Goal: Information Seeking & Learning: Learn about a topic

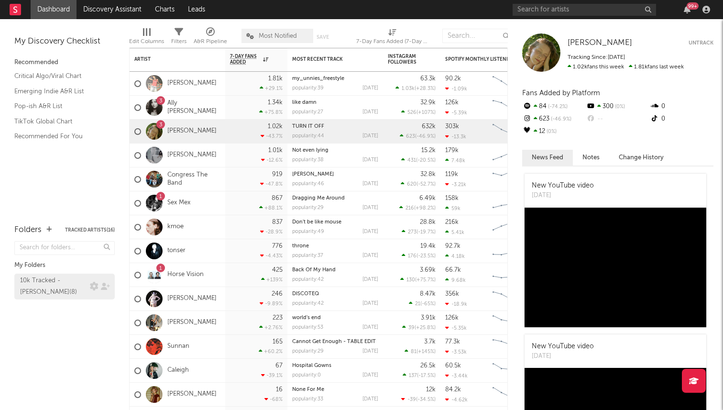
click at [73, 277] on div "10k Tracked - [PERSON_NAME] ( 8 )" at bounding box center [53, 286] width 67 height 23
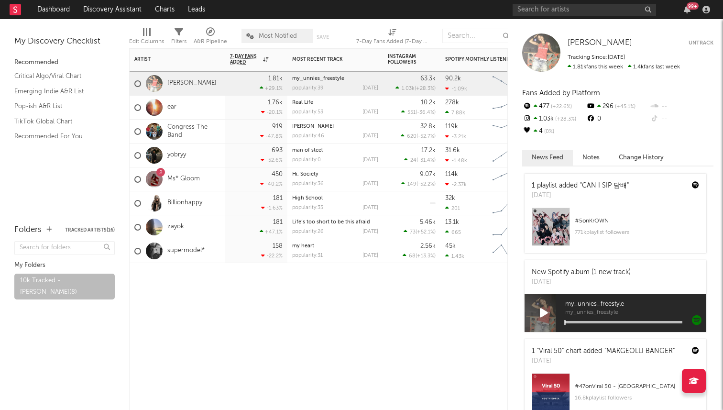
click at [238, 227] on div "181 +47.1 %" at bounding box center [256, 226] width 53 height 23
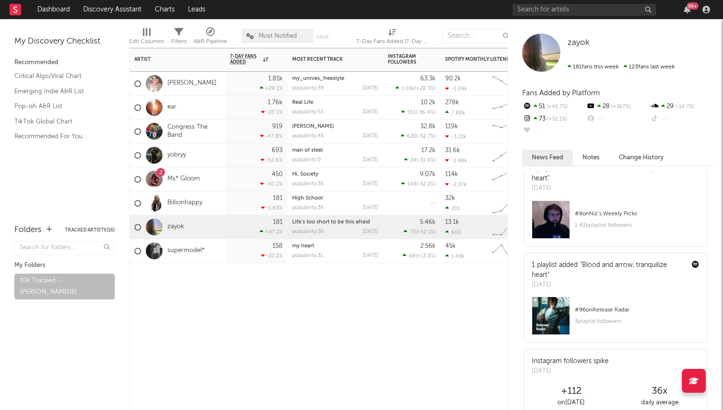
scroll to position [310, 0]
click at [563, 308] on div at bounding box center [551, 315] width 38 height 38
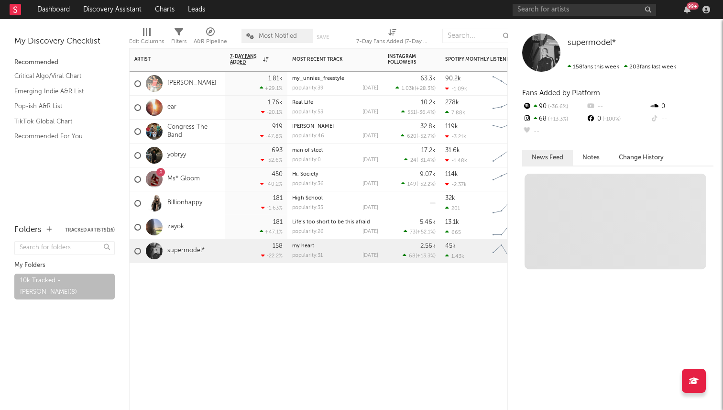
scroll to position [0, 0]
click at [255, 248] on div "158 -22.2 %" at bounding box center [256, 250] width 53 height 23
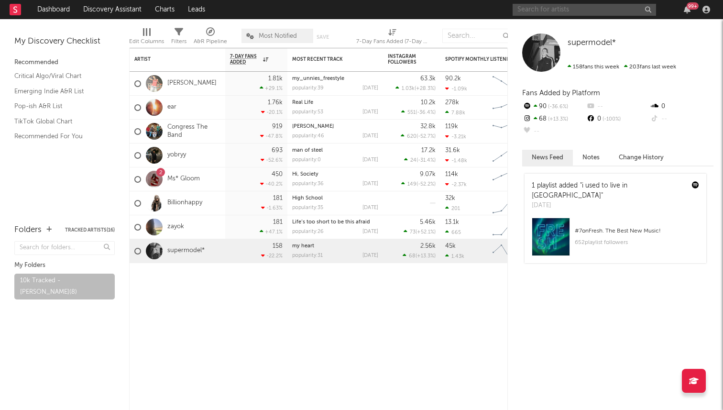
click at [533, 11] on input "text" at bounding box center [584, 10] width 143 height 12
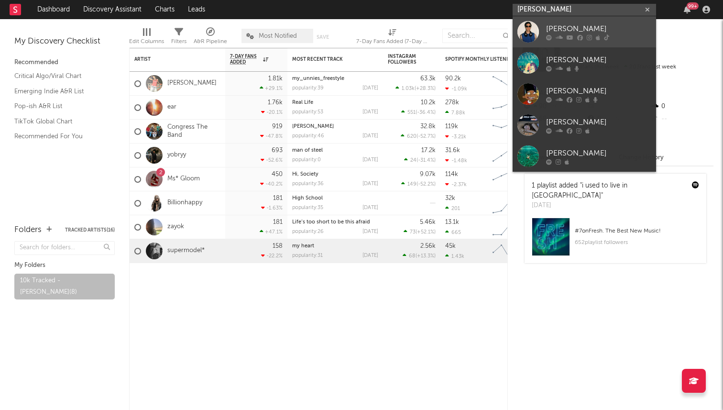
type input "[PERSON_NAME]"
click at [561, 32] on div "[PERSON_NAME]" at bounding box center [598, 28] width 105 height 11
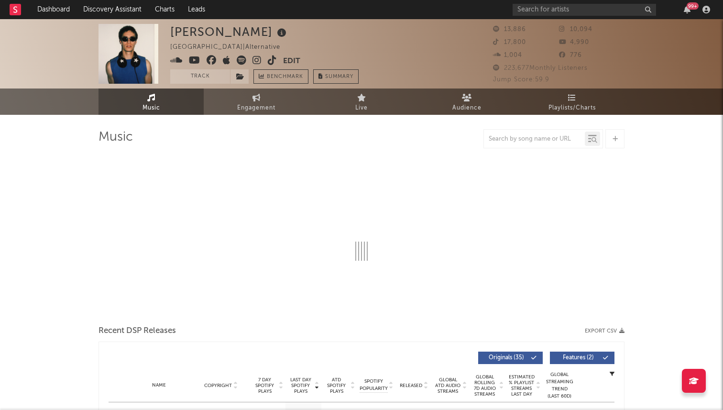
select select "6m"
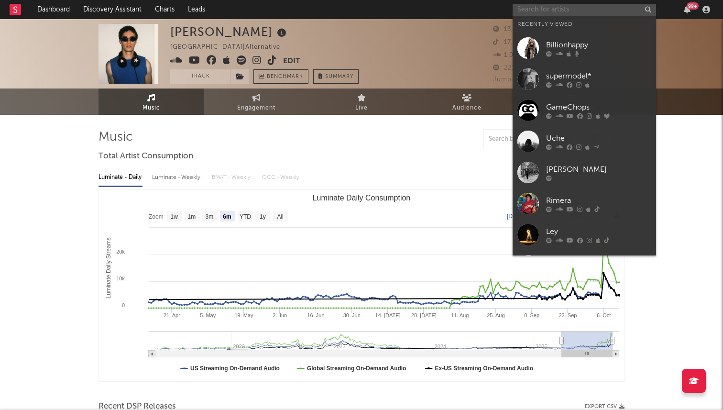
click at [552, 11] on input "text" at bounding box center [584, 10] width 143 height 12
type input "s"
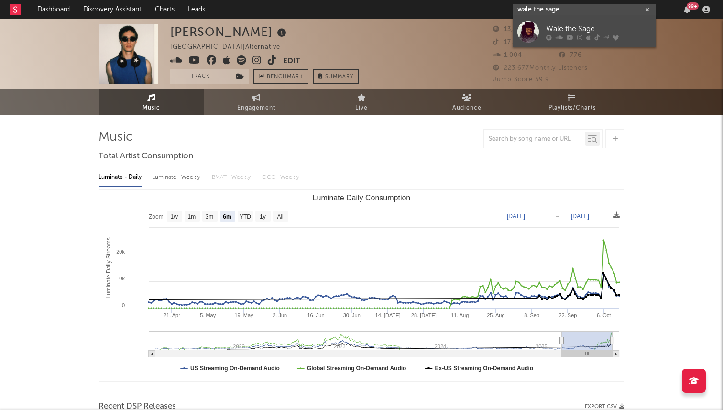
type input "wale the sage"
click at [582, 35] on div at bounding box center [598, 37] width 105 height 6
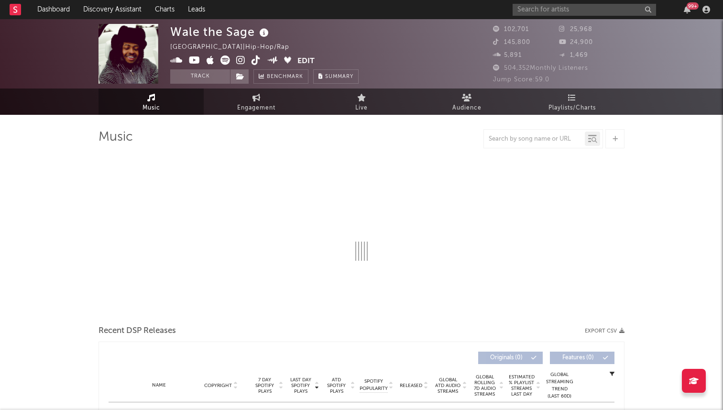
select select "6m"
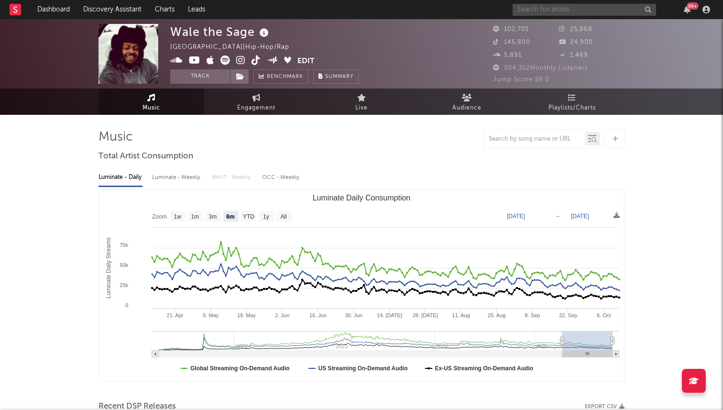
click at [588, 13] on input "text" at bounding box center [584, 10] width 143 height 12
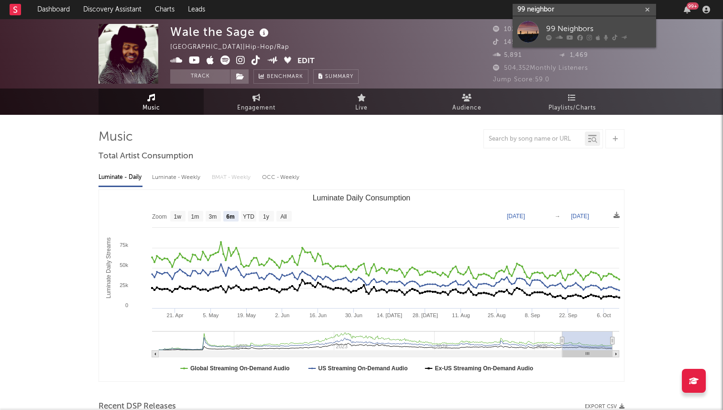
type input "99 neighbor"
click at [568, 24] on div "99 Neighbors" at bounding box center [598, 28] width 105 height 11
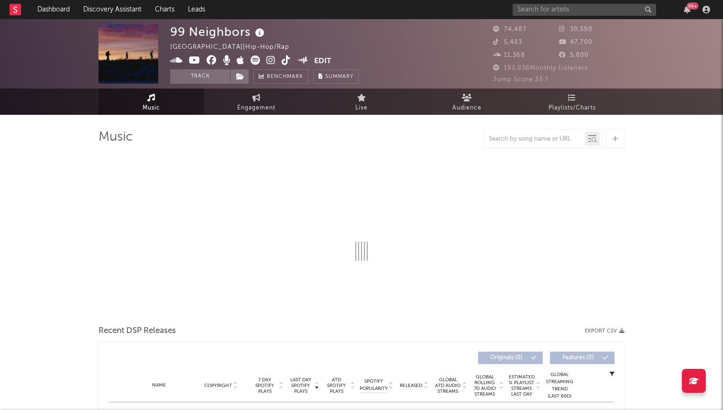
select select "6m"
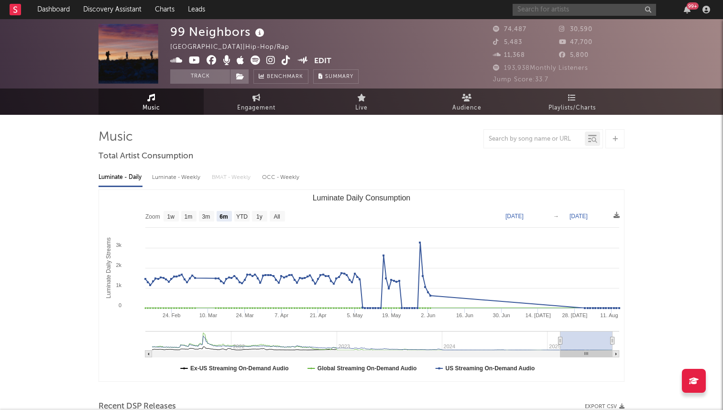
click at [555, 12] on input "text" at bounding box center [584, 10] width 143 height 12
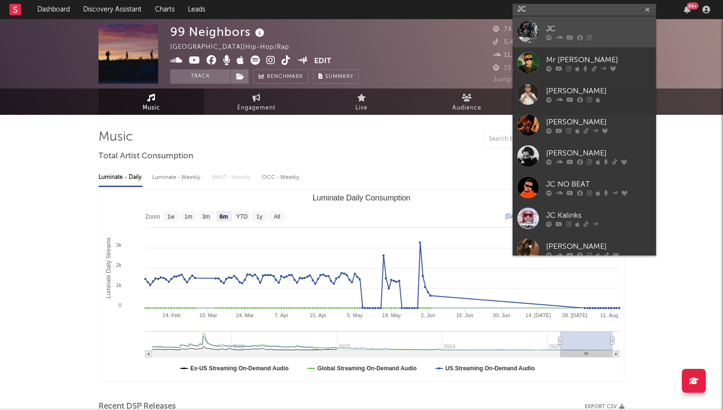
type input "JC"
click at [567, 32] on div "JC" at bounding box center [598, 28] width 105 height 11
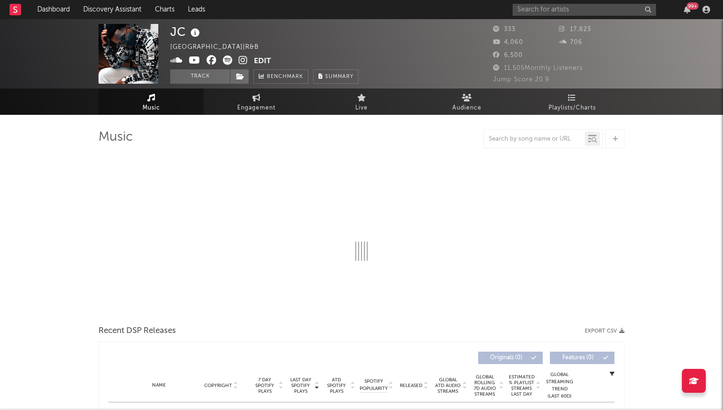
select select "6m"
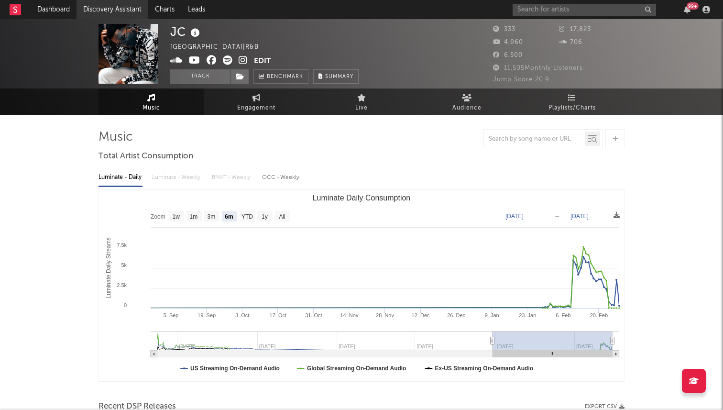
click at [127, 6] on link "Discovery Assistant" at bounding box center [113, 9] width 72 height 19
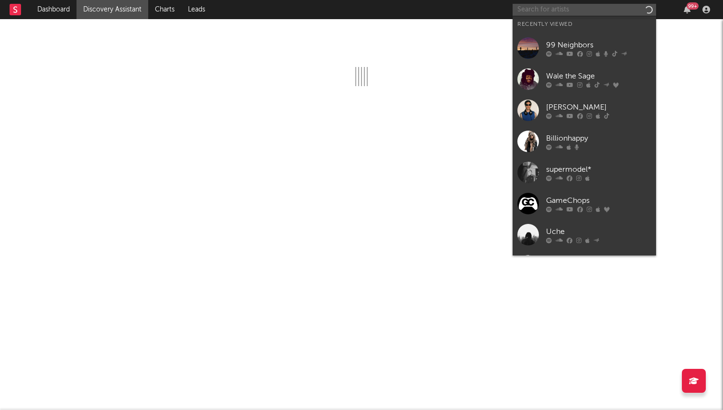
click at [606, 9] on input "text" at bounding box center [584, 10] width 143 height 12
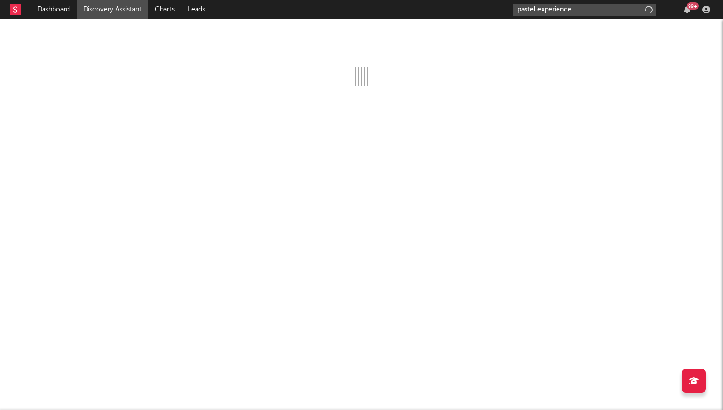
type input "pastel experience"
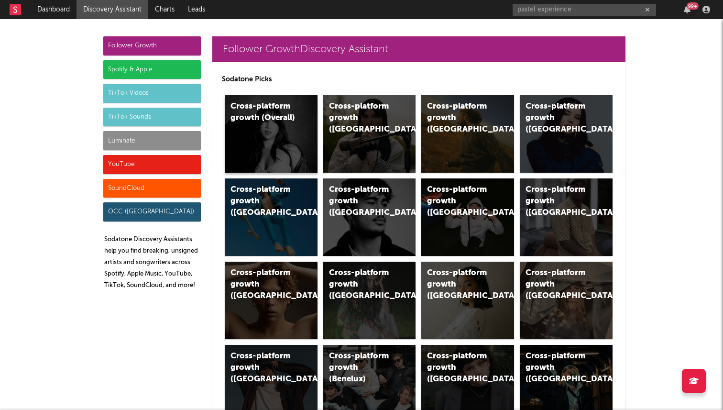
click at [293, 136] on div "Cross-platform growth (Overall)" at bounding box center [271, 133] width 93 height 77
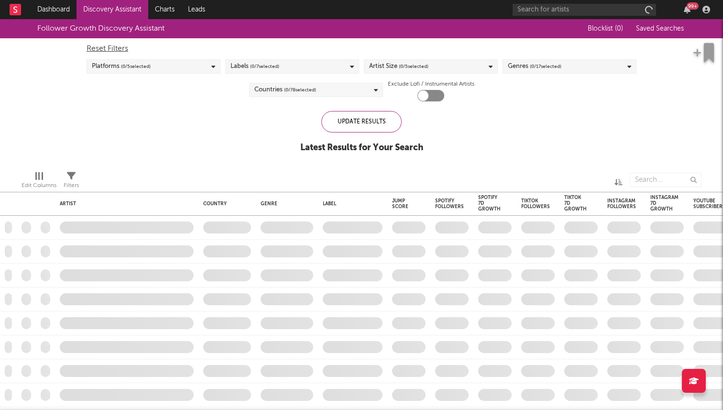
checkbox input "true"
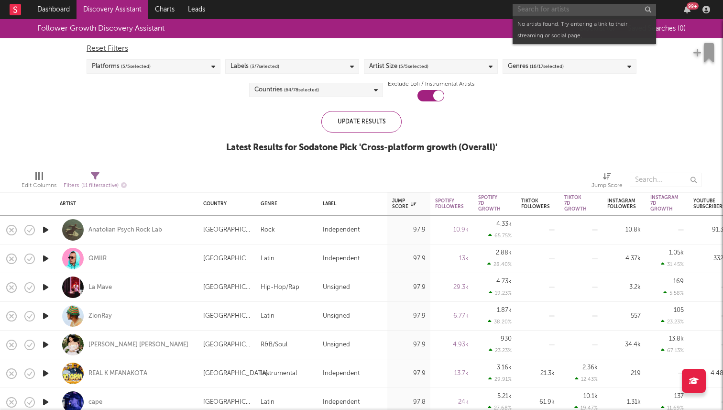
click at [548, 11] on input "text" at bounding box center [584, 10] width 143 height 12
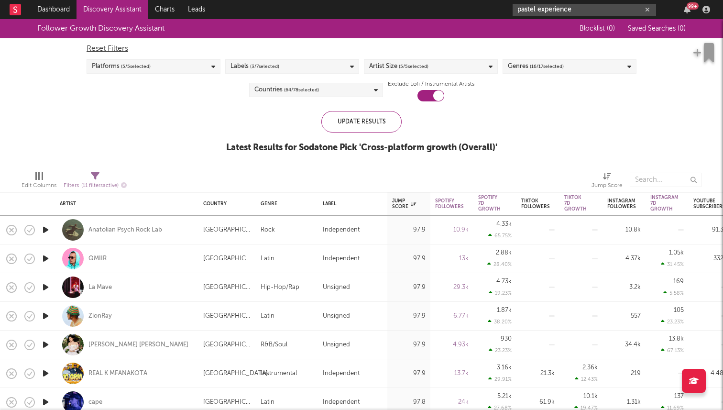
click at [588, 11] on input "pastel experience" at bounding box center [584, 10] width 143 height 12
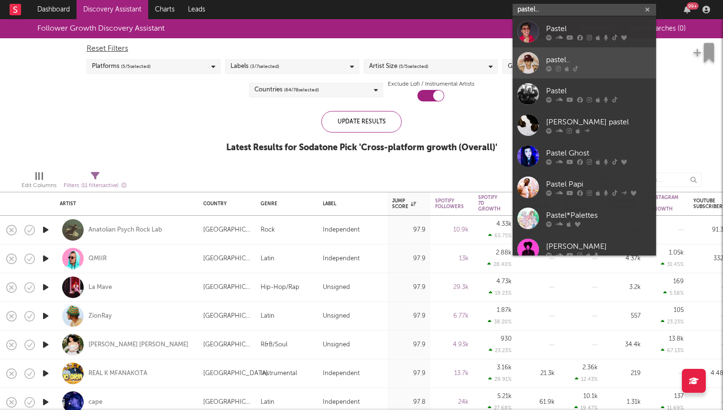
type input "pastel.."
click at [611, 56] on div "pastel.." at bounding box center [598, 59] width 105 height 11
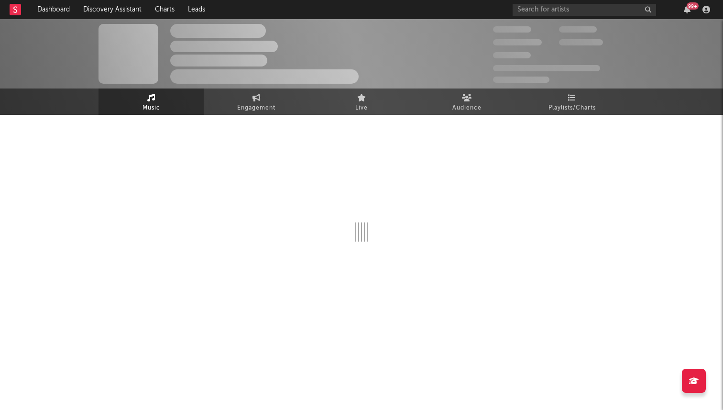
select select "1w"
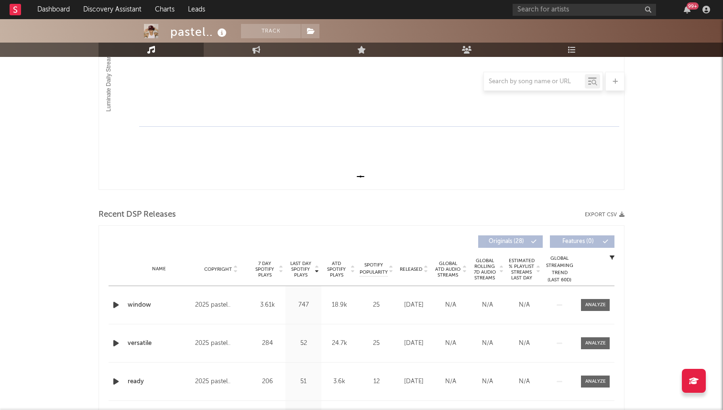
scroll to position [194, 0]
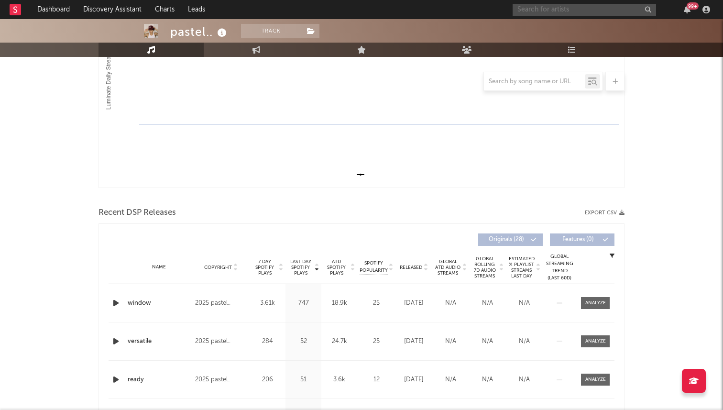
click at [556, 7] on input "text" at bounding box center [584, 10] width 143 height 12
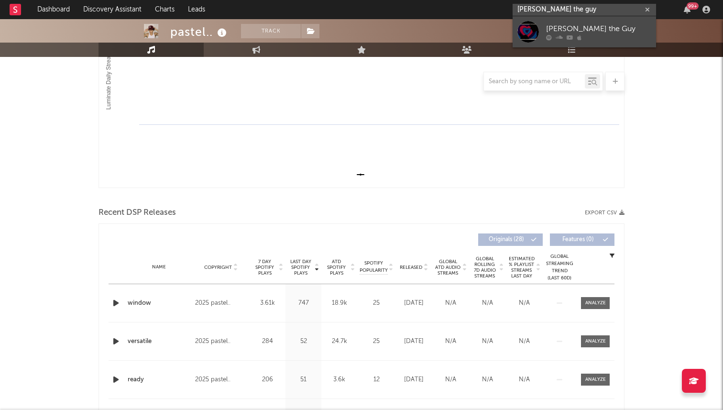
type input "[PERSON_NAME] the guy"
click at [570, 32] on div "[PERSON_NAME] the Guy" at bounding box center [598, 28] width 105 height 11
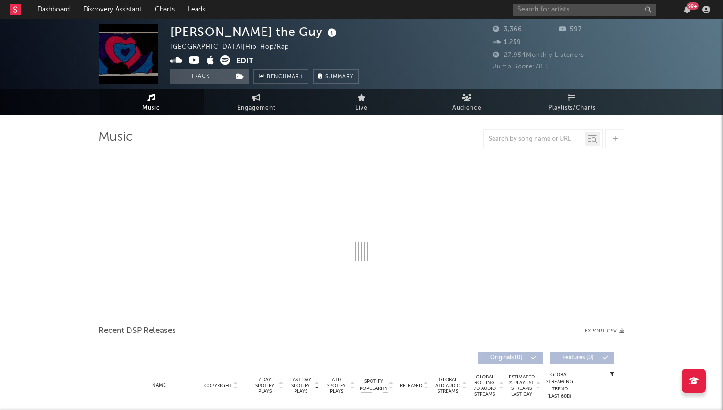
select select "6m"
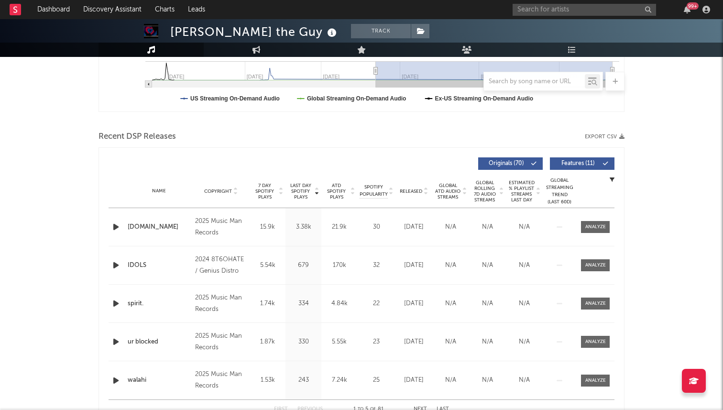
scroll to position [281, 0]
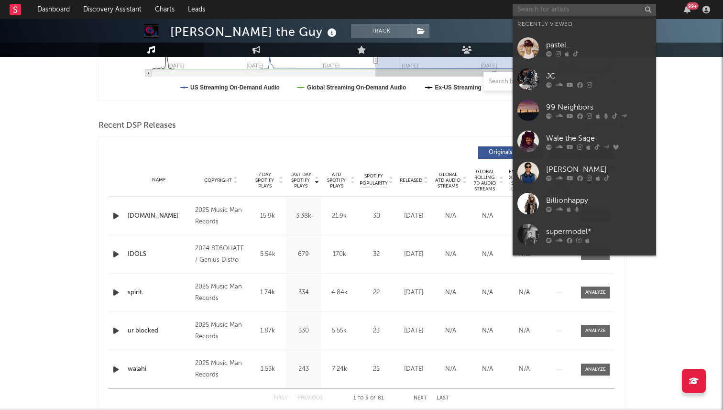
click at [523, 8] on input "text" at bounding box center [584, 10] width 143 height 12
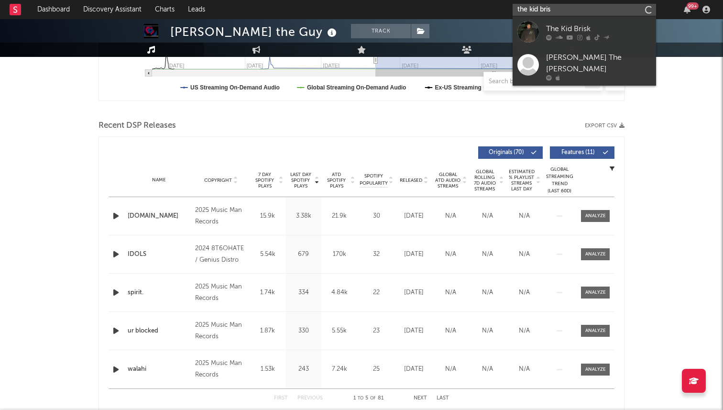
type input "the kid brisk"
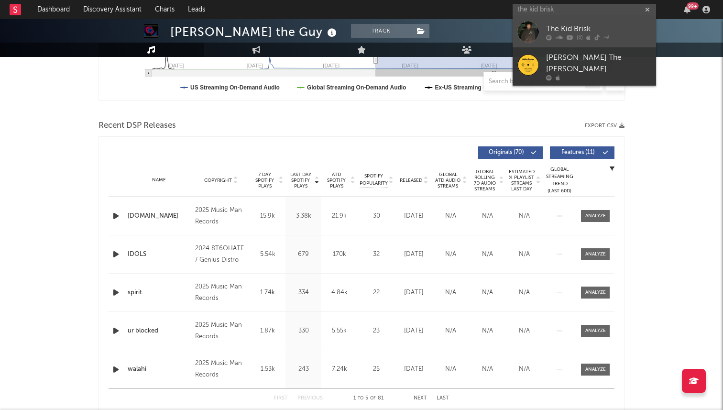
click at [572, 37] on icon at bounding box center [570, 37] width 7 height 6
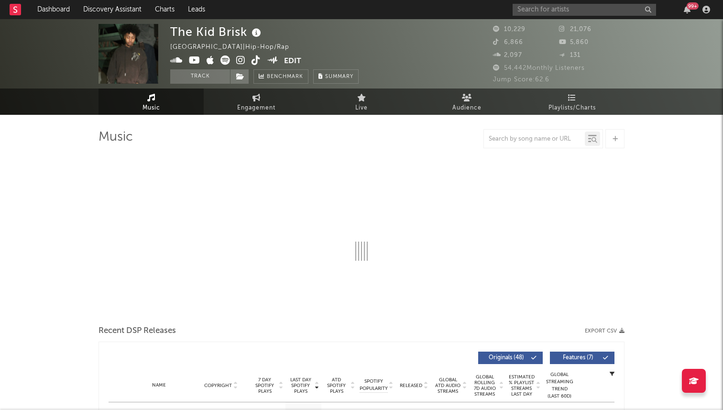
select select "6m"
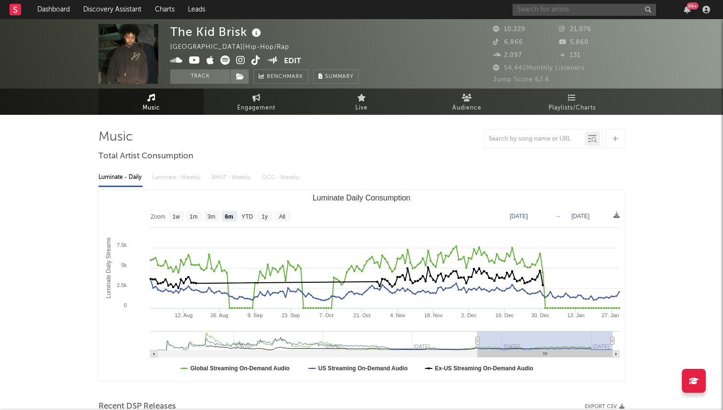
click at [546, 10] on input "text" at bounding box center [584, 10] width 143 height 12
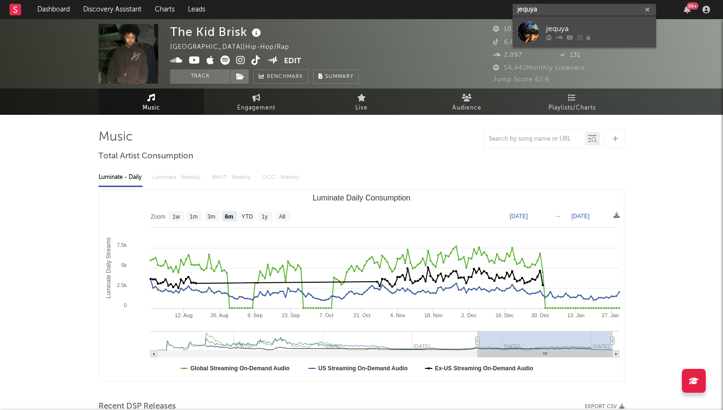
type input "jequya"
click at [547, 34] on icon at bounding box center [549, 37] width 6 height 6
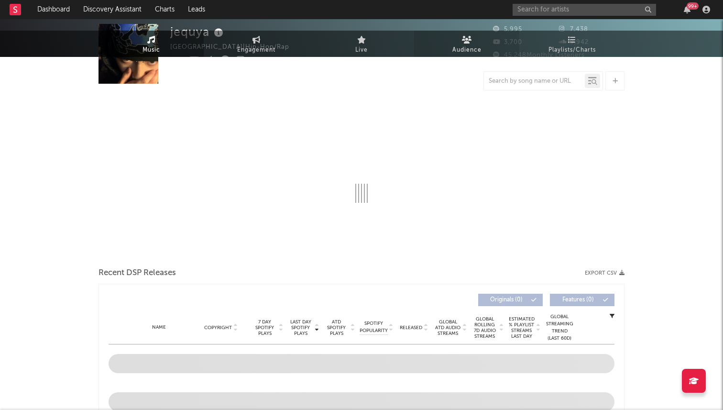
select select "6m"
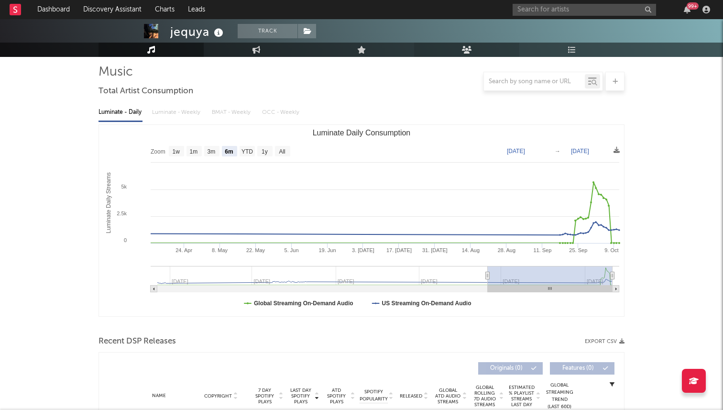
scroll to position [65, 0]
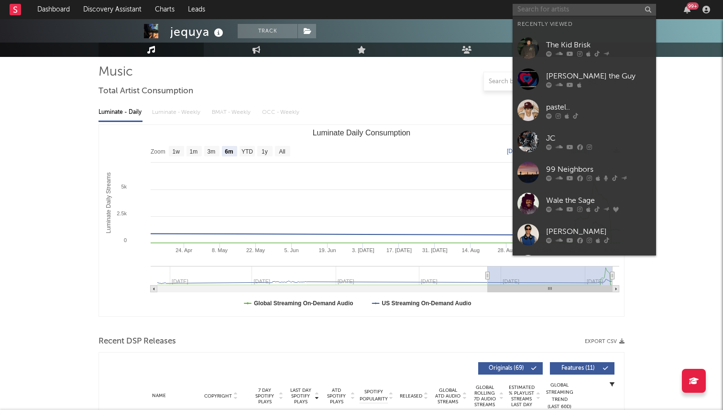
click at [529, 13] on input "text" at bounding box center [584, 10] width 143 height 12
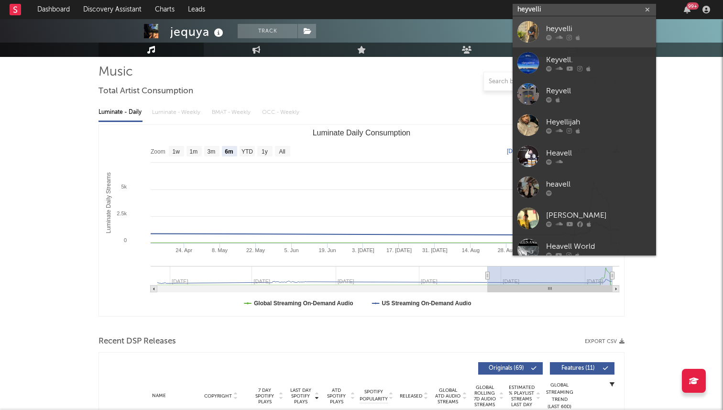
type input "heyvelli"
click at [551, 35] on icon at bounding box center [549, 37] width 6 height 6
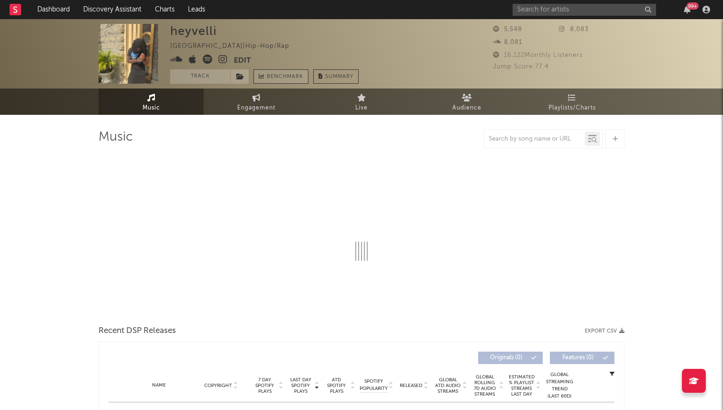
select select "6m"
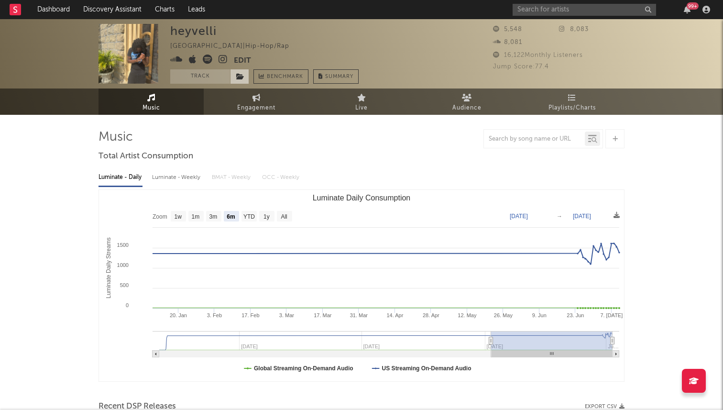
click at [245, 76] on span at bounding box center [239, 76] width 19 height 14
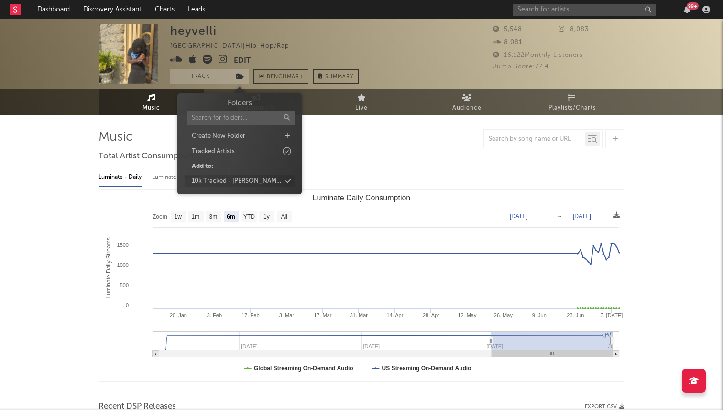
click at [251, 185] on div "10k Tracked - [PERSON_NAME]" at bounding box center [240, 181] width 110 height 12
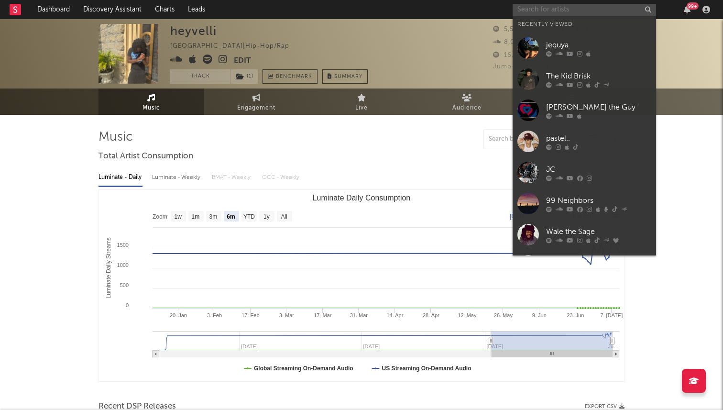
click at [569, 12] on input "text" at bounding box center [584, 10] width 143 height 12
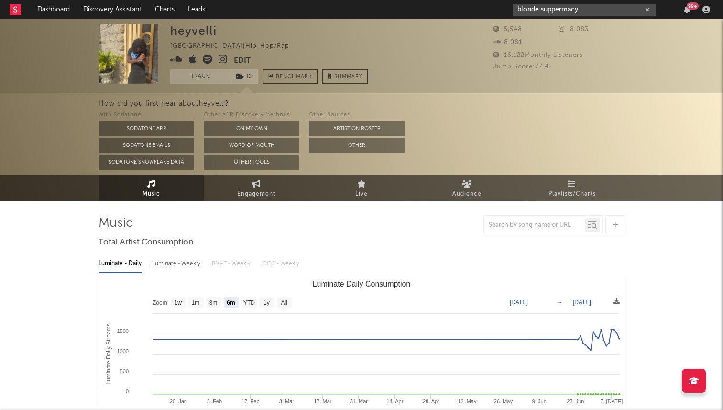
click at [586, 11] on input "blonde suppermacy" at bounding box center [584, 10] width 143 height 12
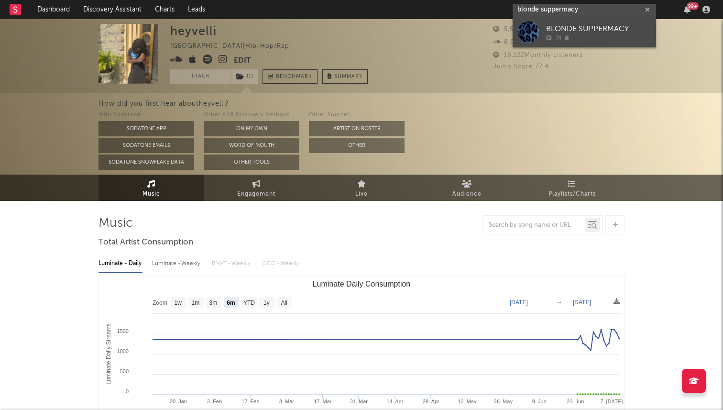
type input "blonde suppermacy"
click at [590, 29] on div "BLONDE SUPPERMACY" at bounding box center [598, 28] width 105 height 11
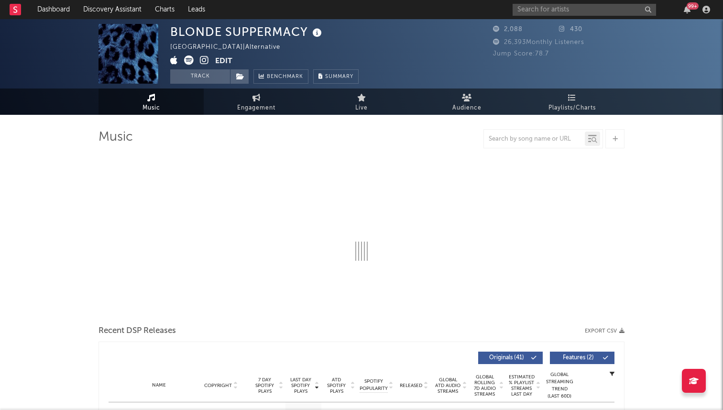
select select "6m"
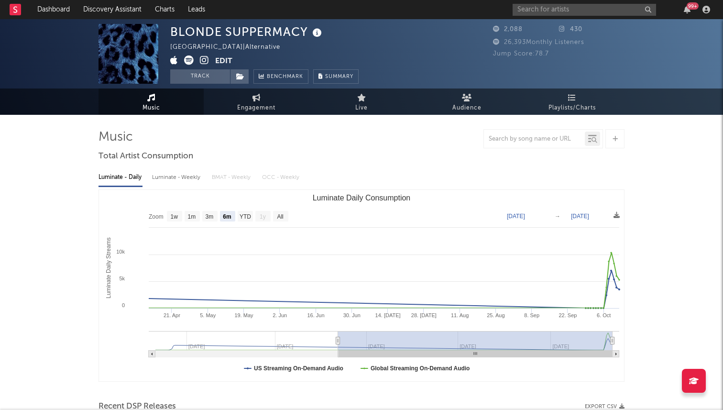
click at [223, 63] on button "Edit" at bounding box center [223, 61] width 17 height 12
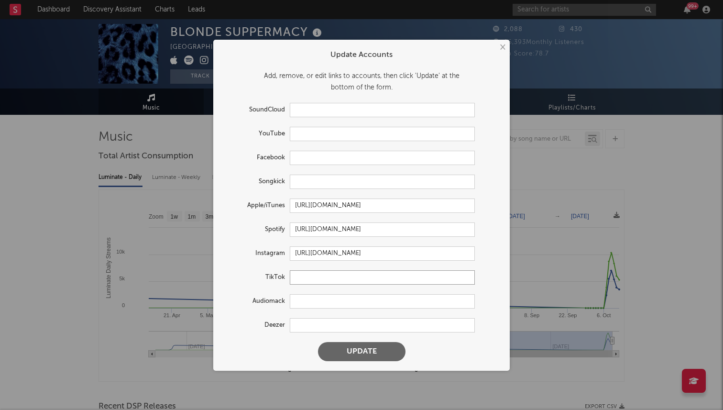
click at [332, 280] on input "text" at bounding box center [382, 277] width 185 height 14
paste input "[URL][DOMAIN_NAME]"
click at [366, 355] on button "Update" at bounding box center [362, 351] width 88 height 19
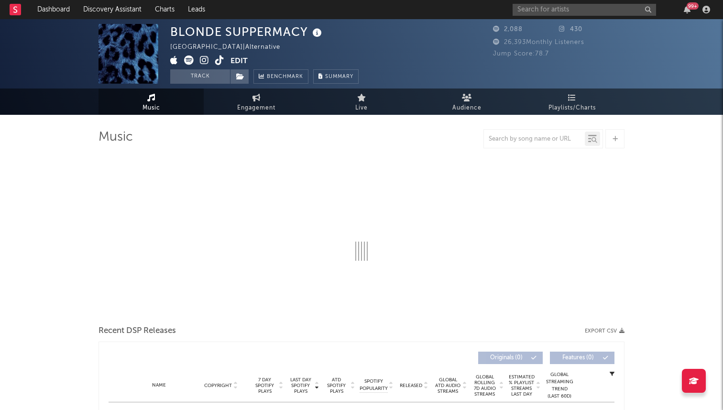
type input "[URL][DOMAIN_NAME]"
select select "6m"
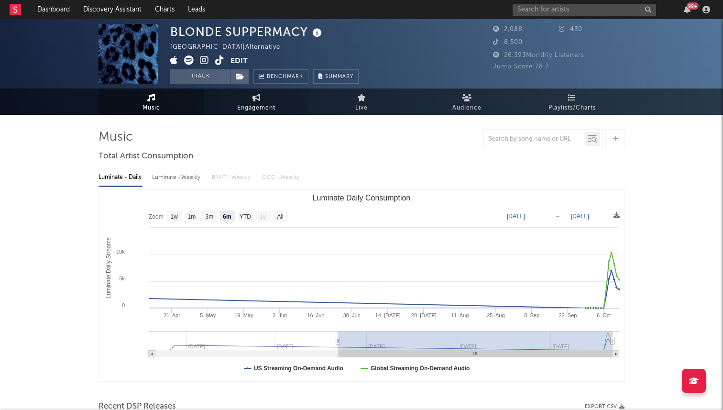
click at [247, 106] on span "Engagement" at bounding box center [256, 107] width 38 height 11
select select "1w"
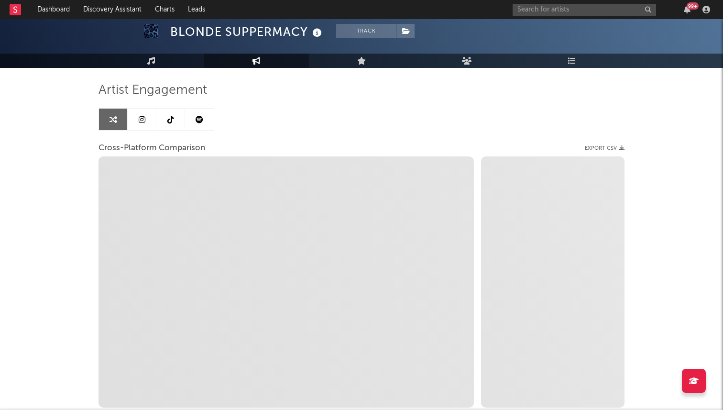
scroll to position [53, 0]
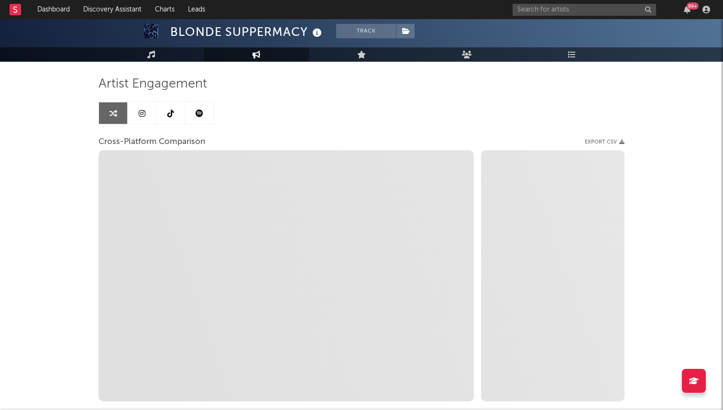
select select "1m"
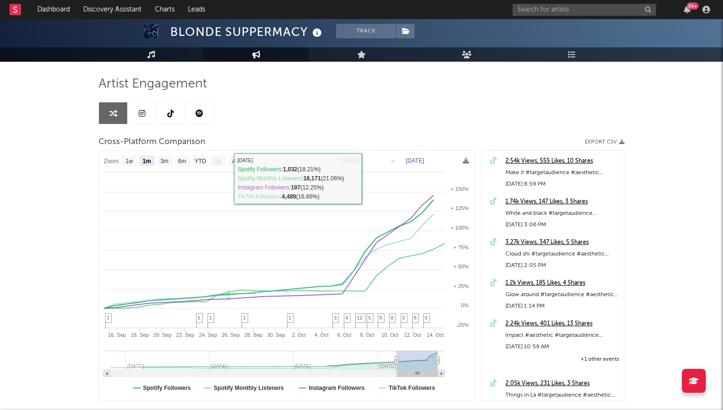
click at [165, 110] on link at bounding box center [170, 113] width 29 height 22
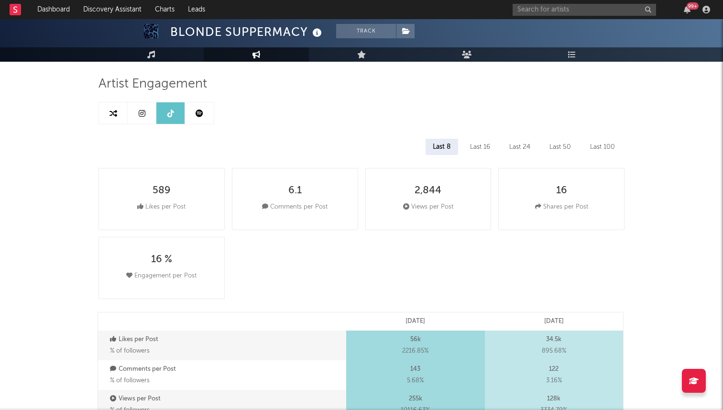
select select "1w"
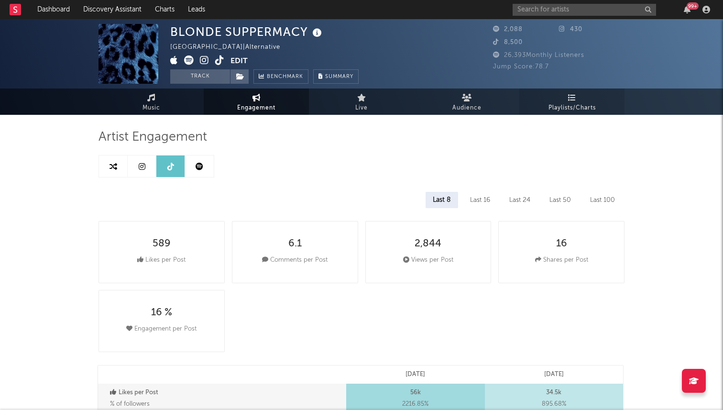
click at [559, 110] on span "Playlists/Charts" at bounding box center [571, 107] width 47 height 11
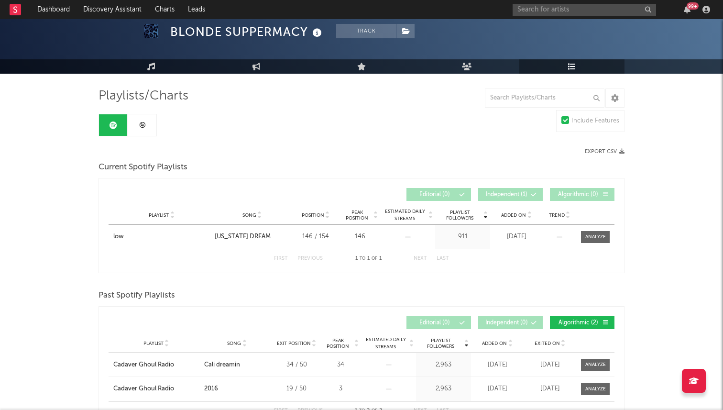
scroll to position [39, 0]
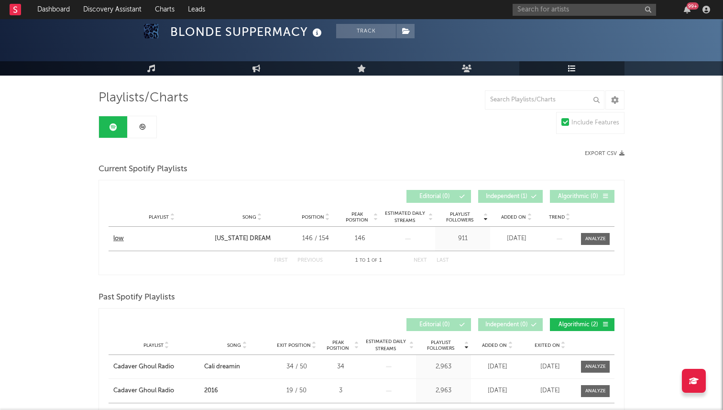
click at [114, 239] on div "low" at bounding box center [118, 239] width 11 height 10
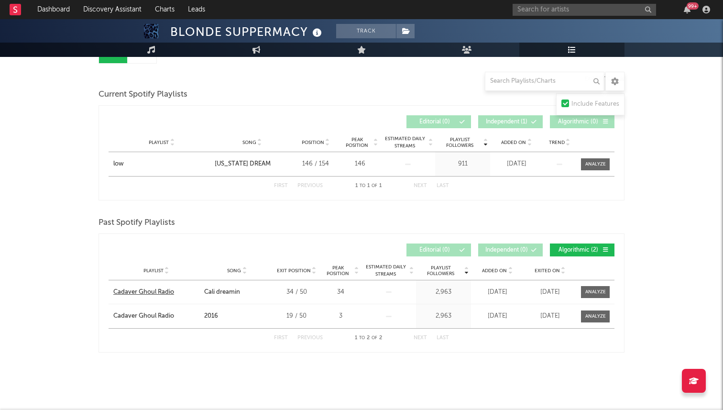
click at [139, 290] on div "Cadaver Ghoul Radio" at bounding box center [143, 292] width 61 height 10
click at [537, 16] on div "99 +" at bounding box center [613, 9] width 201 height 19
click at [532, 10] on input "text" at bounding box center [584, 10] width 143 height 12
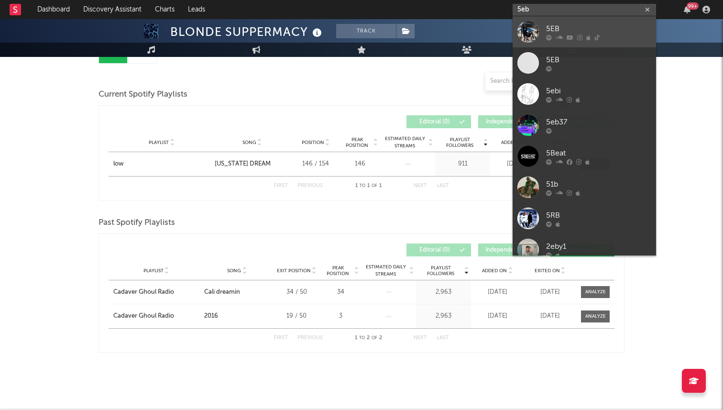
type input "5eb"
click at [550, 38] on icon at bounding box center [549, 37] width 6 height 6
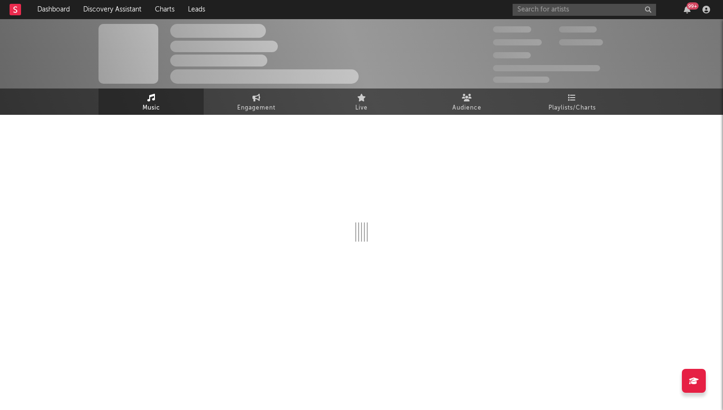
select select "6m"
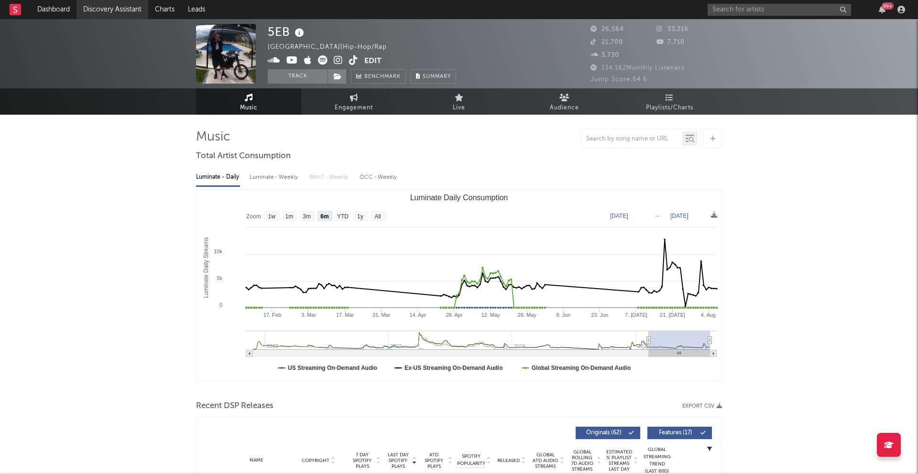
click at [104, 7] on link "Discovery Assistant" at bounding box center [113, 9] width 72 height 19
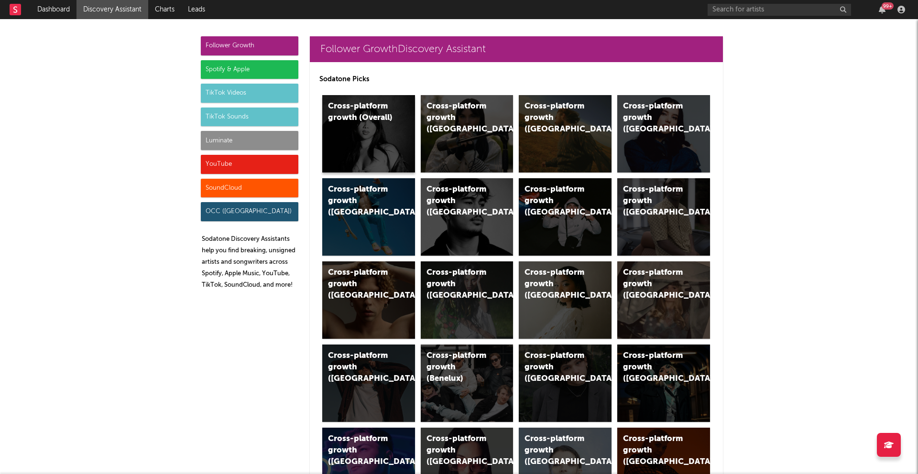
click at [376, 114] on div "Cross-platform growth (Overall)" at bounding box center [360, 112] width 65 height 23
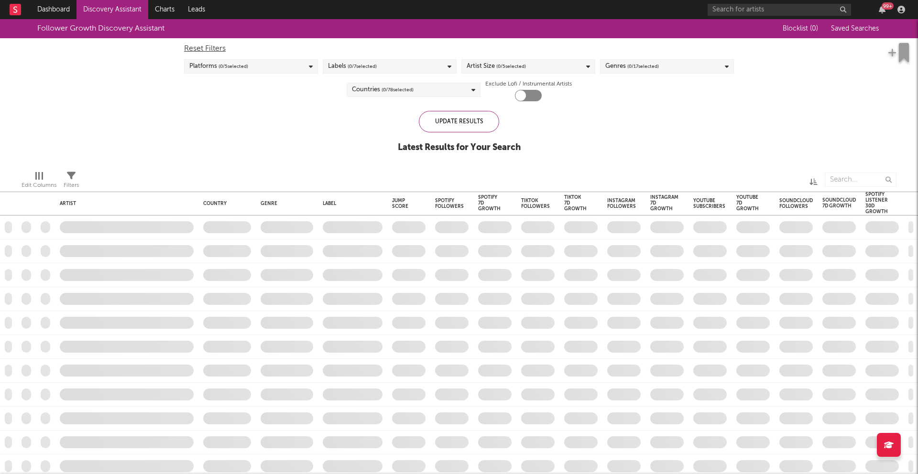
checkbox input "true"
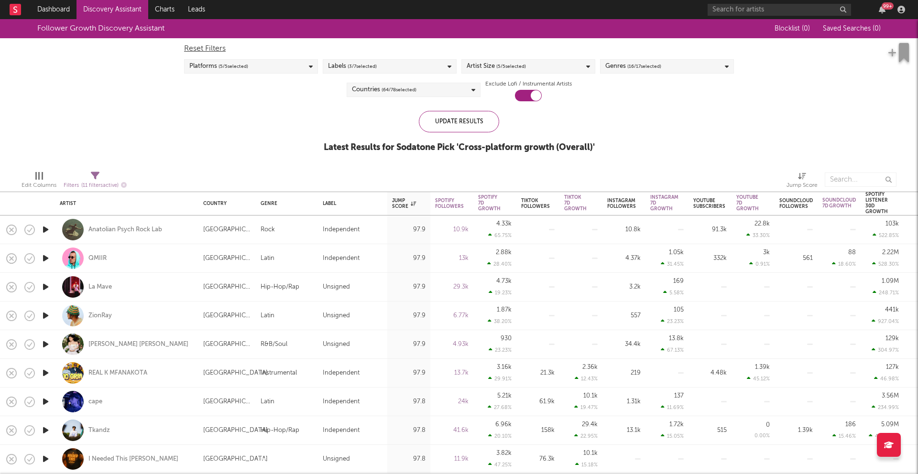
click at [535, 57] on div "Reset Filters Platforms ( 5 / 5 selected) Labels ( 3 / 7 selected) Artist Size …" at bounding box center [458, 69] width 559 height 63
click at [534, 63] on div "Artist Size ( 5 / 5 selected)" at bounding box center [528, 66] width 134 height 14
click at [364, 88] on div "Countries ( 64 / 78 selected)" at bounding box center [384, 89] width 65 height 11
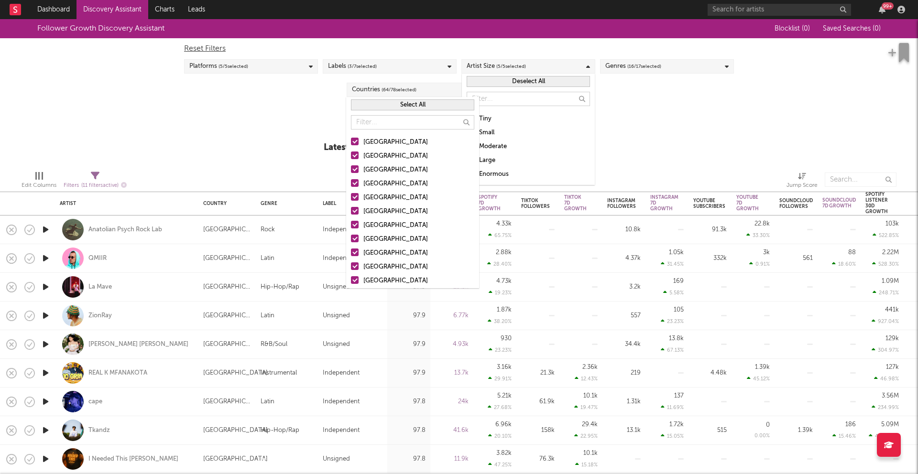
click at [369, 108] on button "Select All" at bounding box center [412, 104] width 123 height 11
click at [405, 101] on button "Deselect All" at bounding box center [412, 104] width 123 height 11
click at [380, 140] on div "[GEOGRAPHIC_DATA]" at bounding box center [418, 142] width 111 height 11
click at [351, 140] on input "[GEOGRAPHIC_DATA]" at bounding box center [351, 142] width 0 height 11
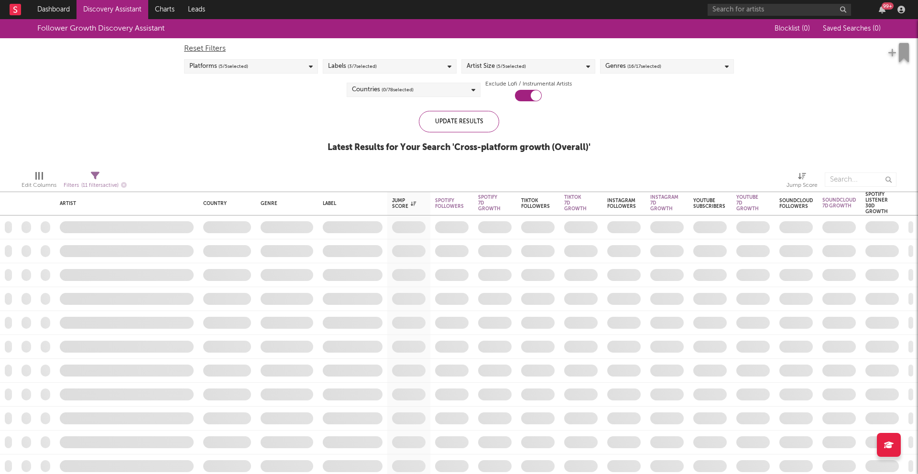
click at [268, 128] on div "Follower Growth Discovery Assistant Blocklist ( 0 ) Saved Searches ( 0 ) Reset …" at bounding box center [459, 91] width 918 height 144
click at [455, 126] on div "Update Results" at bounding box center [459, 122] width 80 height 22
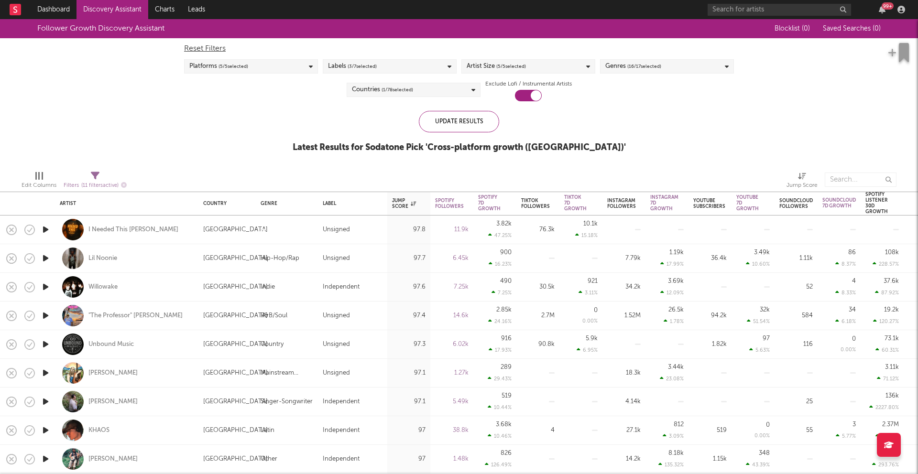
click at [50, 257] on icon "button" at bounding box center [46, 258] width 10 height 12
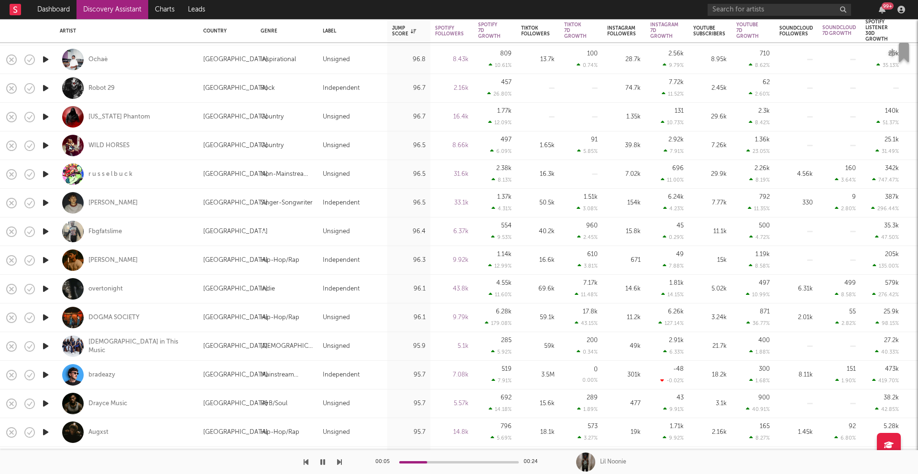
click at [48, 230] on icon "button" at bounding box center [46, 232] width 10 height 12
click at [47, 258] on icon "button" at bounding box center [46, 260] width 10 height 12
click at [50, 315] on icon "button" at bounding box center [46, 318] width 10 height 12
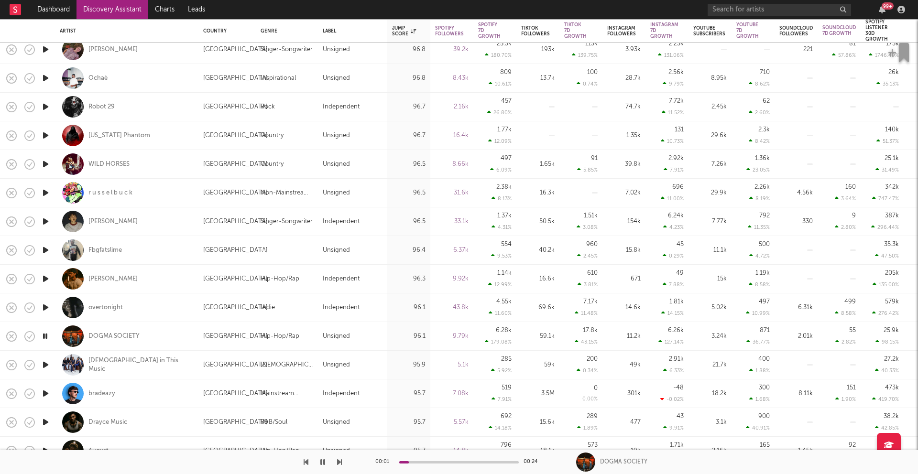
click at [44, 195] on icon "button" at bounding box center [46, 193] width 10 height 12
click at [50, 223] on icon "button" at bounding box center [46, 222] width 10 height 12
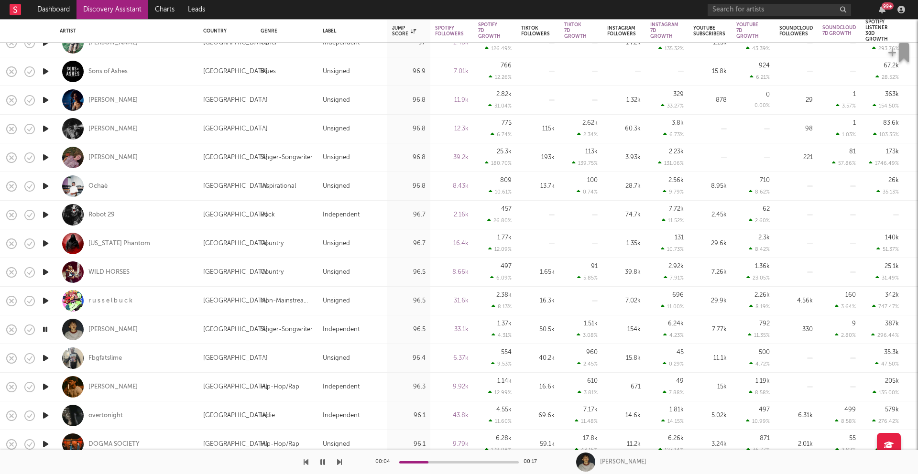
click at [50, 96] on icon "button" at bounding box center [46, 100] width 10 height 12
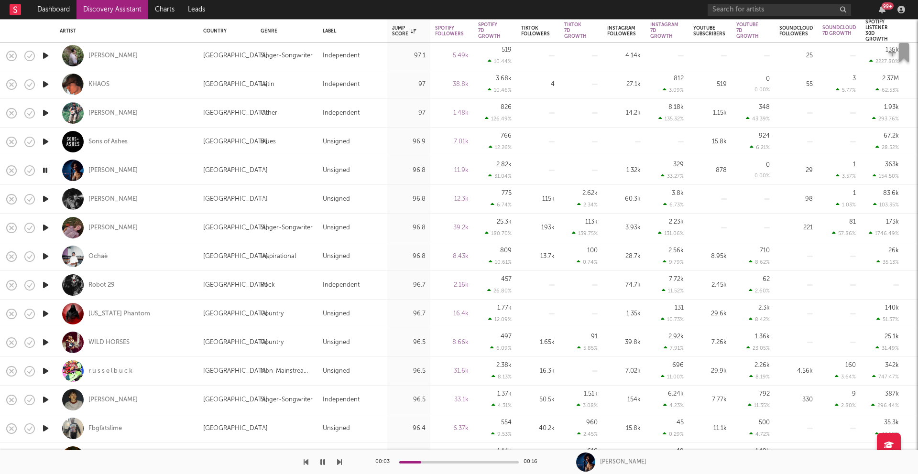
click at [53, 87] on div at bounding box center [45, 84] width 19 height 29
select select "1w"
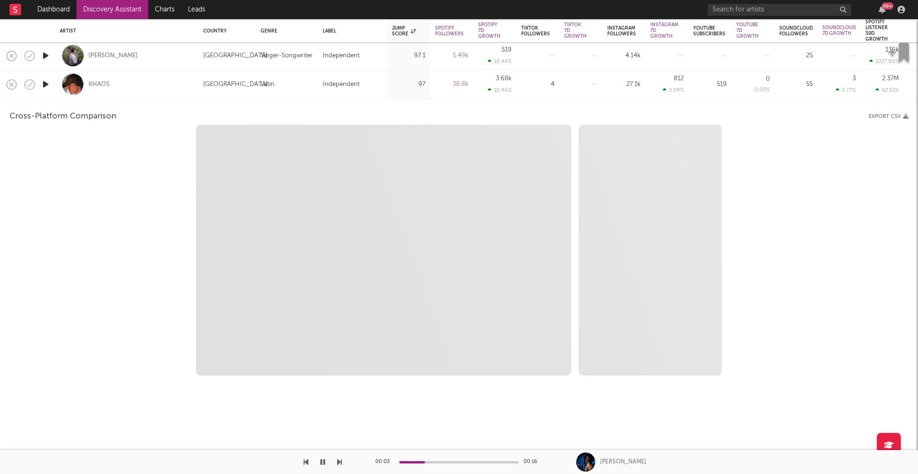
click at [54, 83] on div at bounding box center [45, 84] width 19 height 29
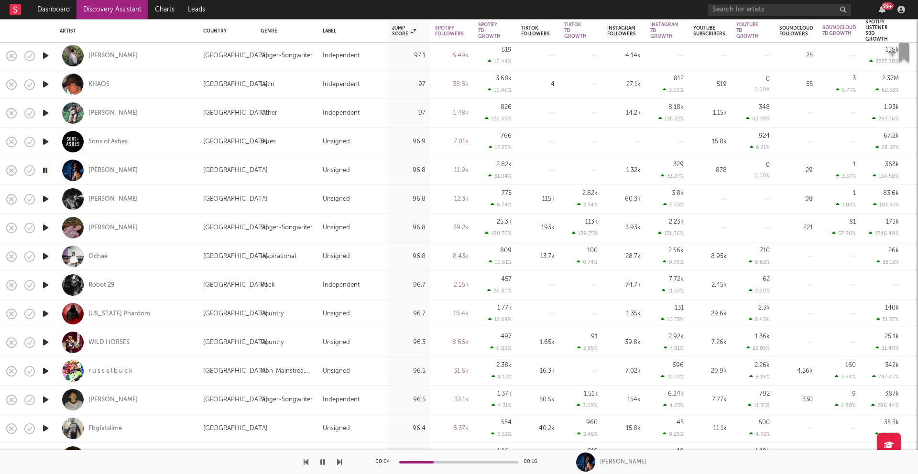
click at [47, 86] on icon "button" at bounding box center [46, 84] width 10 height 12
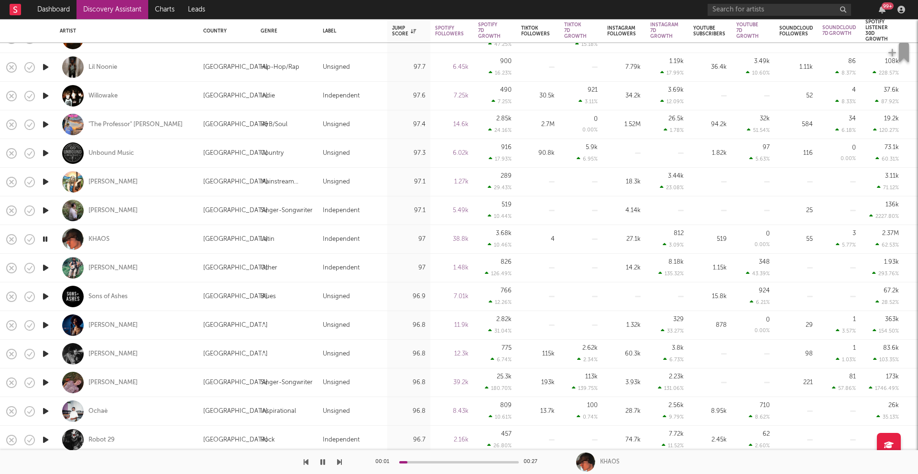
click at [44, 94] on icon "button" at bounding box center [46, 96] width 10 height 12
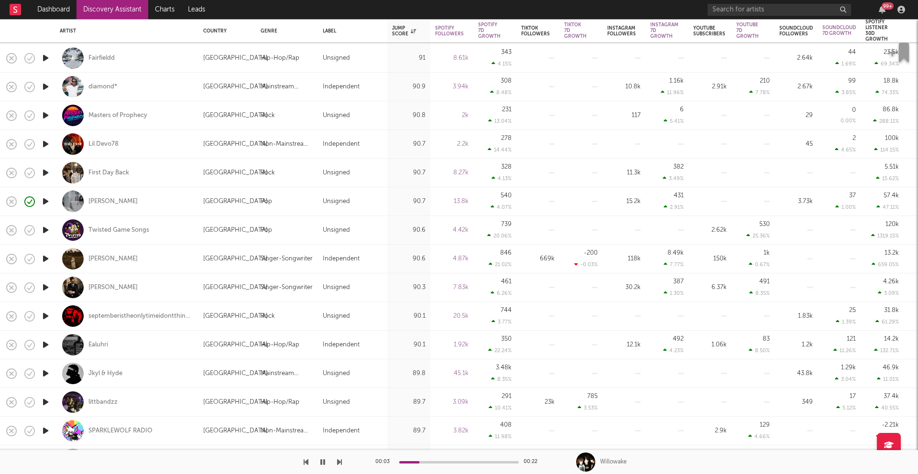
click at [45, 87] on icon "button" at bounding box center [46, 87] width 10 height 12
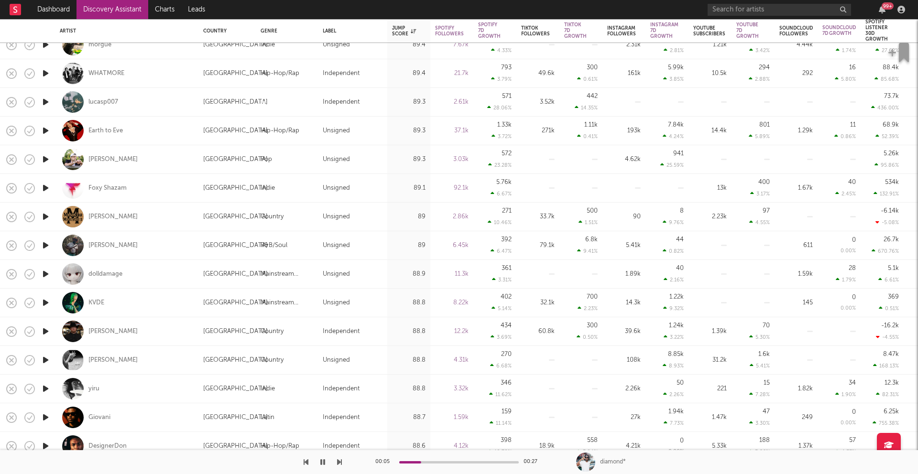
click at [50, 272] on icon "button" at bounding box center [46, 274] width 10 height 12
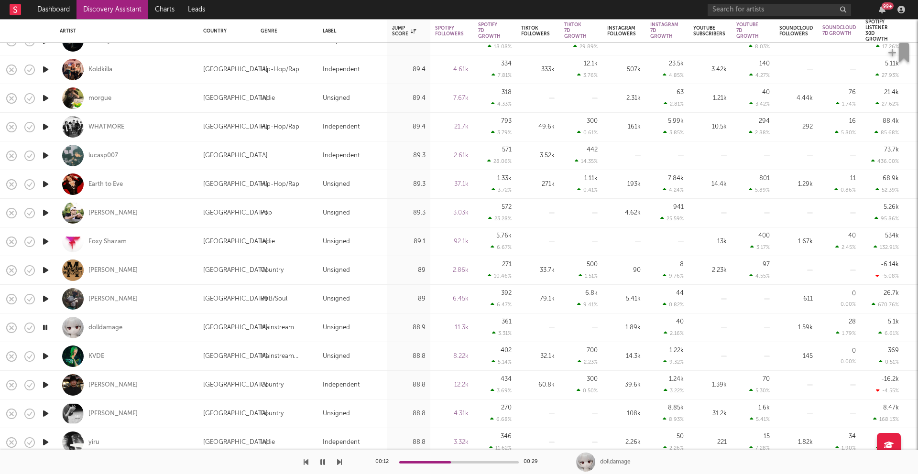
click at [324, 409] on icon "button" at bounding box center [322, 463] width 5 height 8
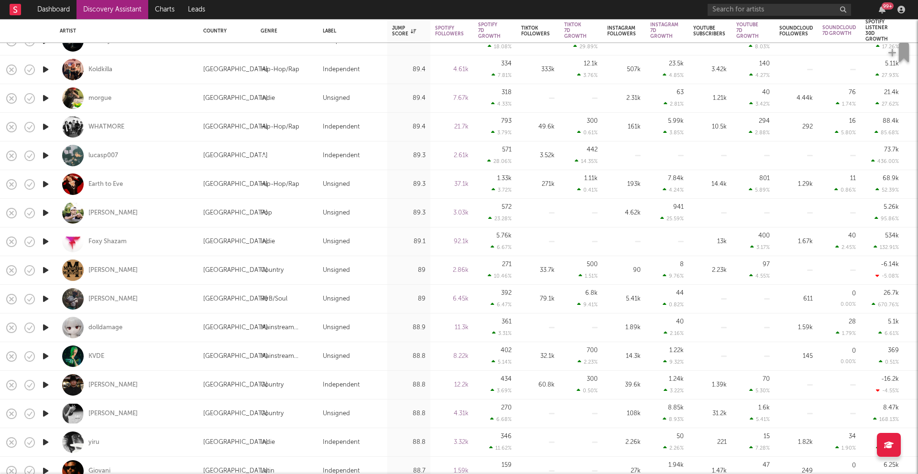
click at [45, 353] on icon "button" at bounding box center [46, 357] width 10 height 12
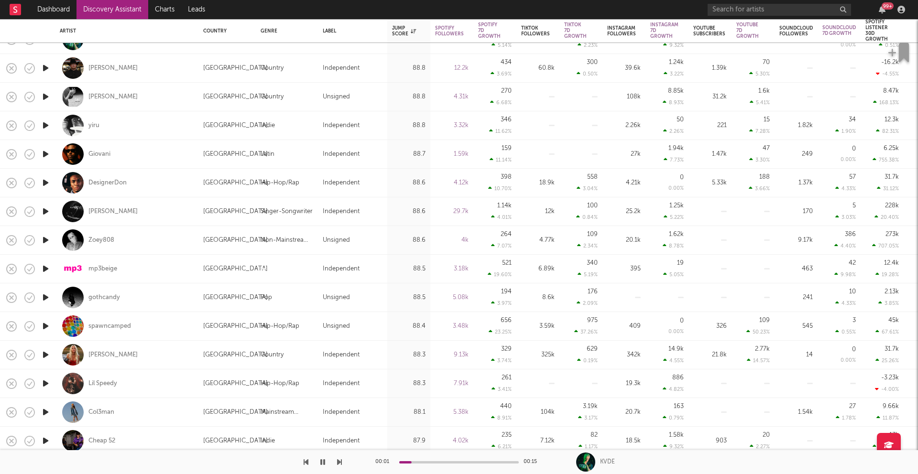
click at [52, 330] on div at bounding box center [45, 326] width 19 height 29
select select "1w"
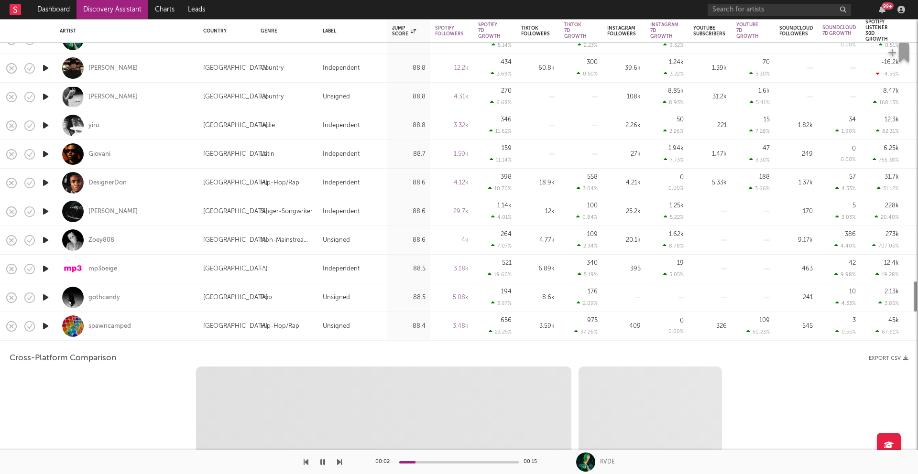
click at [55, 324] on div "spawncamped" at bounding box center [126, 326] width 143 height 29
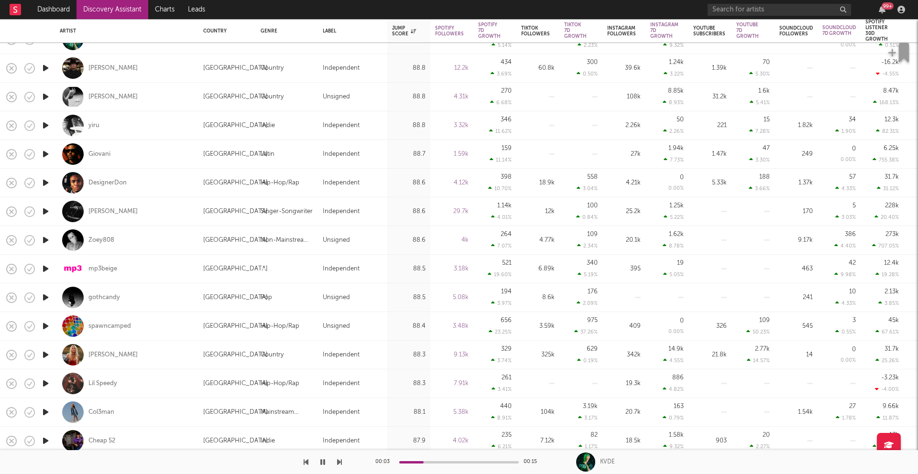
click at [47, 324] on icon "button" at bounding box center [46, 326] width 10 height 12
click at [46, 296] on icon "button" at bounding box center [46, 298] width 10 height 12
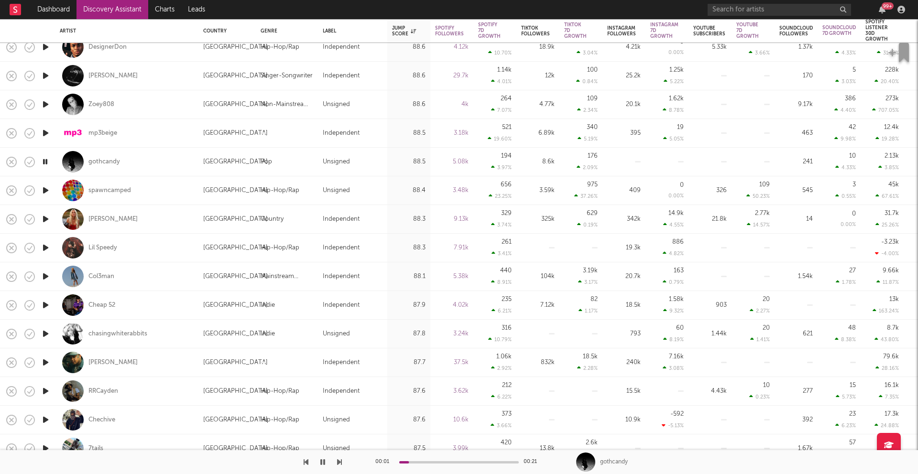
click at [47, 365] on icon "button" at bounding box center [46, 363] width 10 height 12
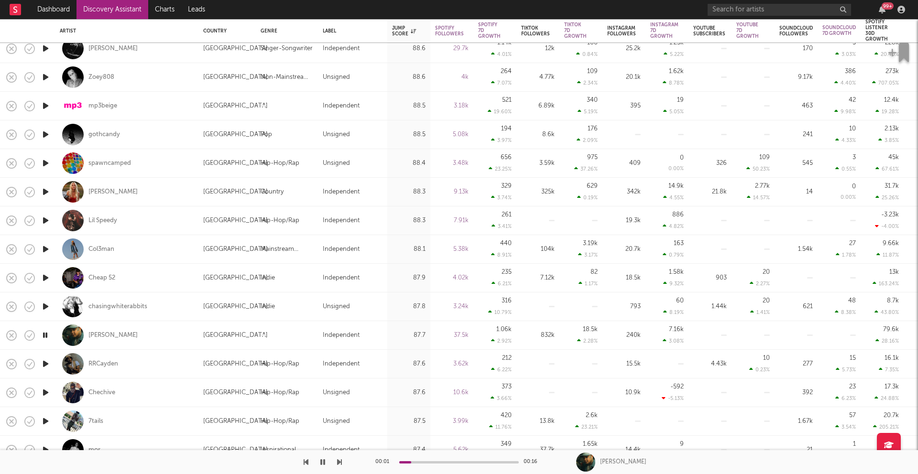
click at [45, 364] on icon "button" at bounding box center [46, 364] width 10 height 12
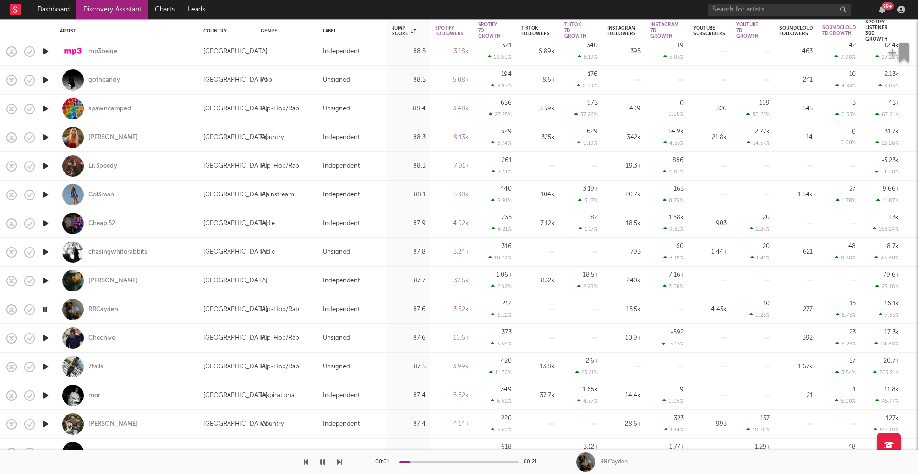
click at [50, 334] on icon "button" at bounding box center [46, 338] width 10 height 12
click at [41, 372] on icon "button" at bounding box center [46, 367] width 10 height 12
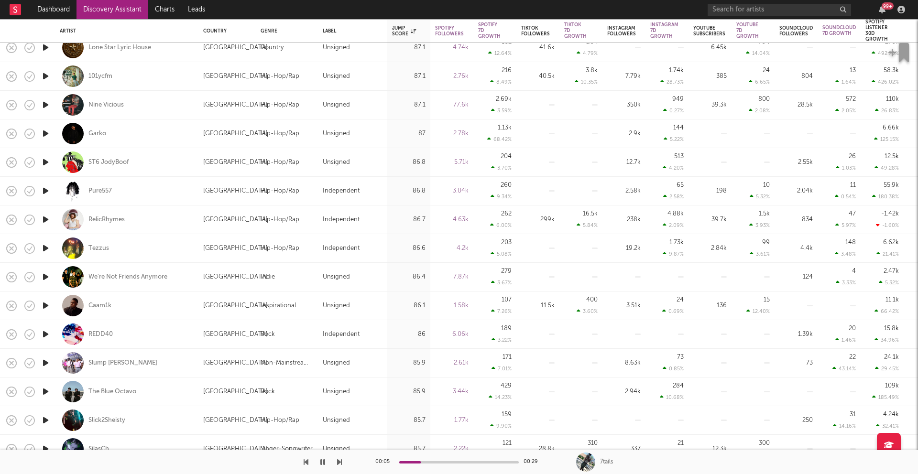
click at [42, 333] on icon "button" at bounding box center [46, 335] width 10 height 12
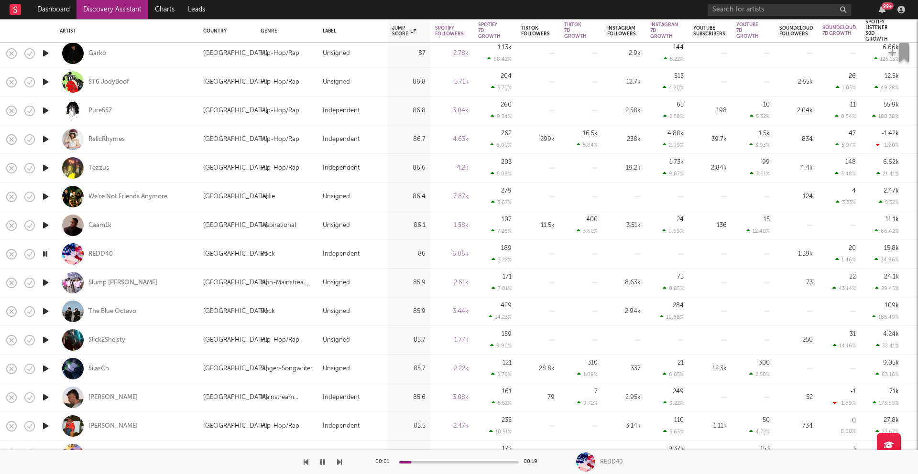
click at [48, 369] on icon "button" at bounding box center [46, 369] width 10 height 12
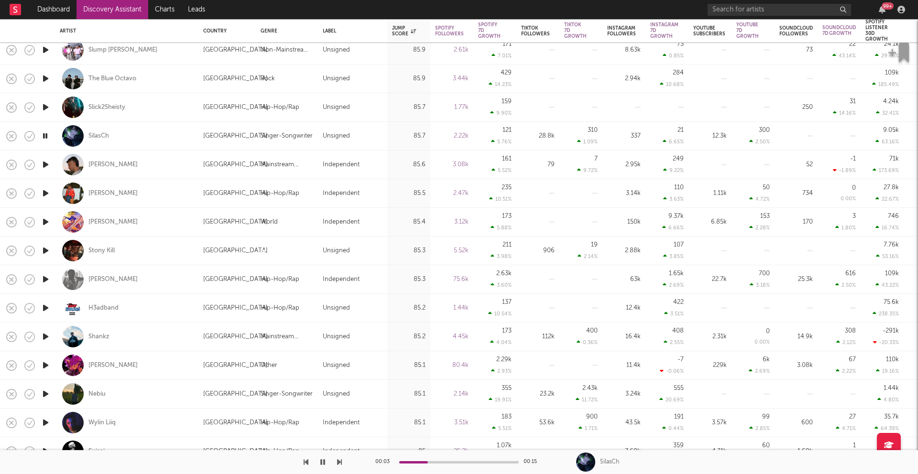
click at [48, 391] on icon "button" at bounding box center [46, 394] width 10 height 12
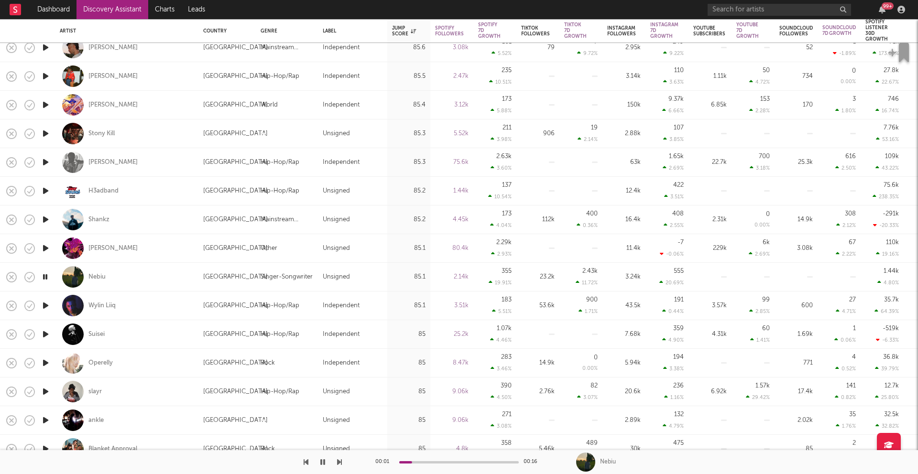
click at [50, 357] on icon "button" at bounding box center [46, 363] width 10 height 12
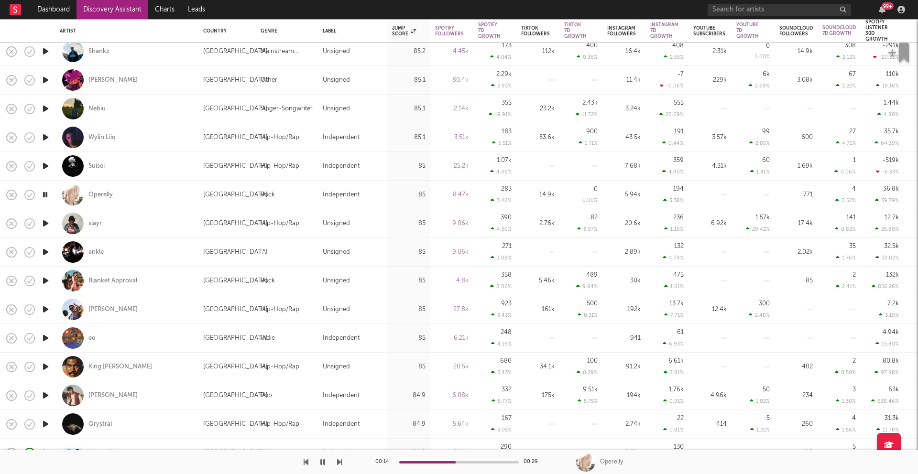
click at [46, 340] on icon "button" at bounding box center [46, 338] width 10 height 12
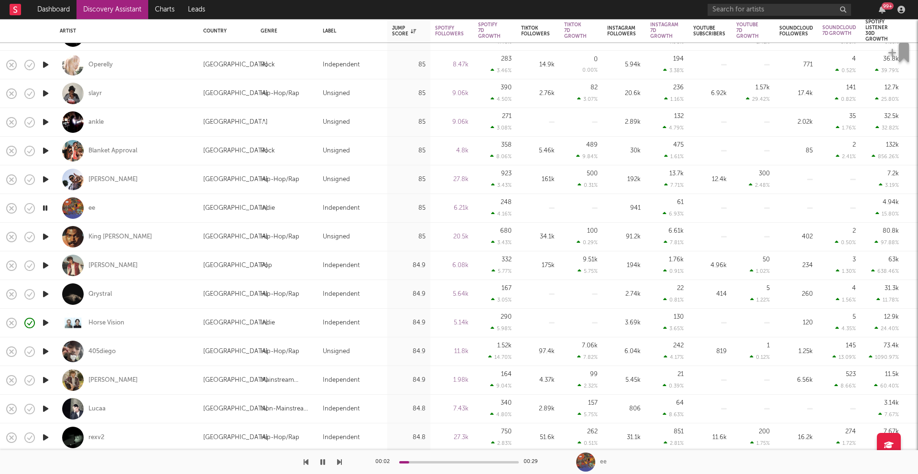
click at [48, 354] on icon "button" at bounding box center [46, 352] width 10 height 12
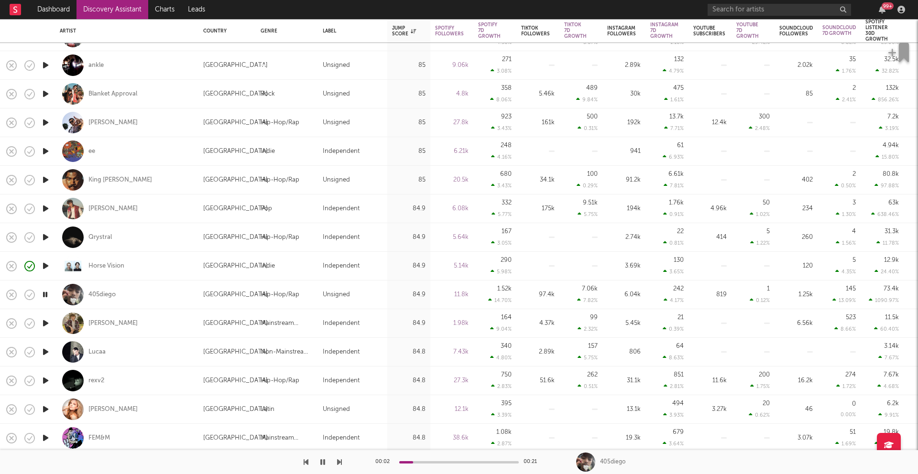
click at [43, 322] on icon "button" at bounding box center [46, 324] width 10 height 12
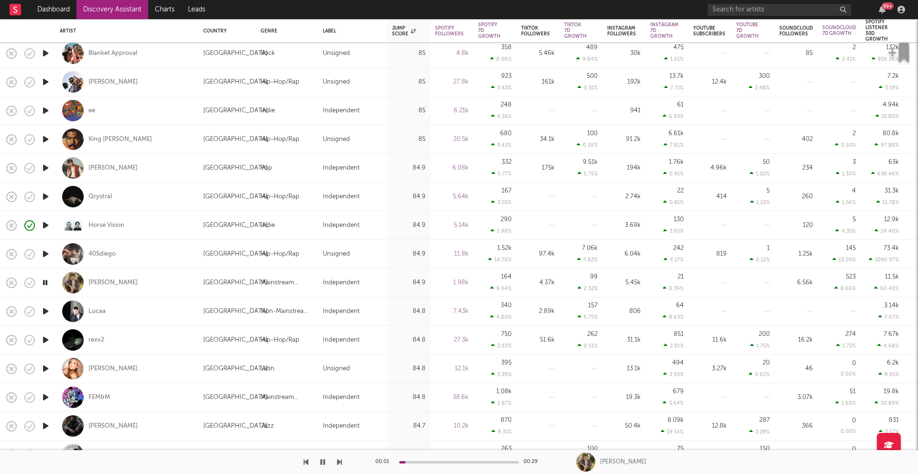
click at [47, 373] on icon "button" at bounding box center [46, 369] width 10 height 12
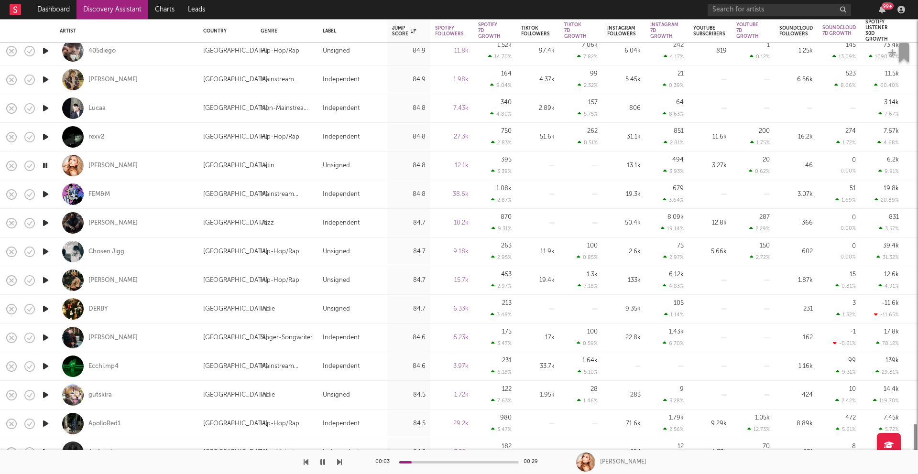
click at [48, 367] on icon "button" at bounding box center [46, 367] width 10 height 12
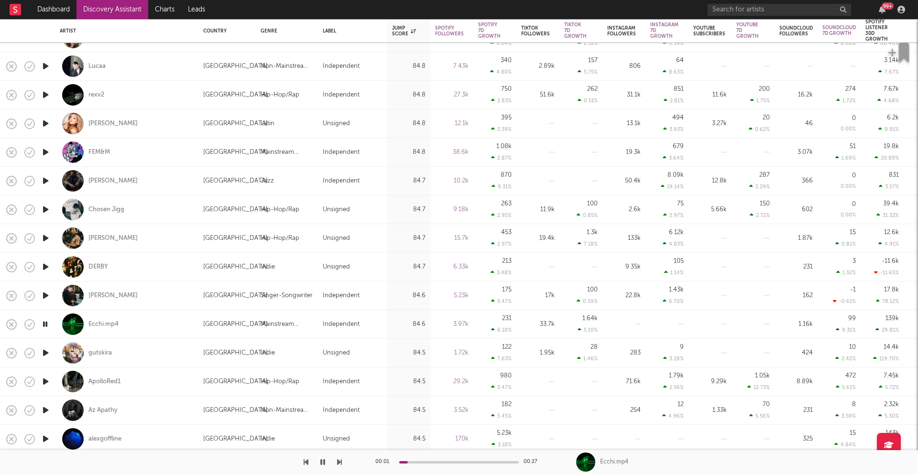
click at [43, 351] on icon "button" at bounding box center [46, 353] width 10 height 12
click at [44, 379] on icon "button" at bounding box center [46, 382] width 10 height 12
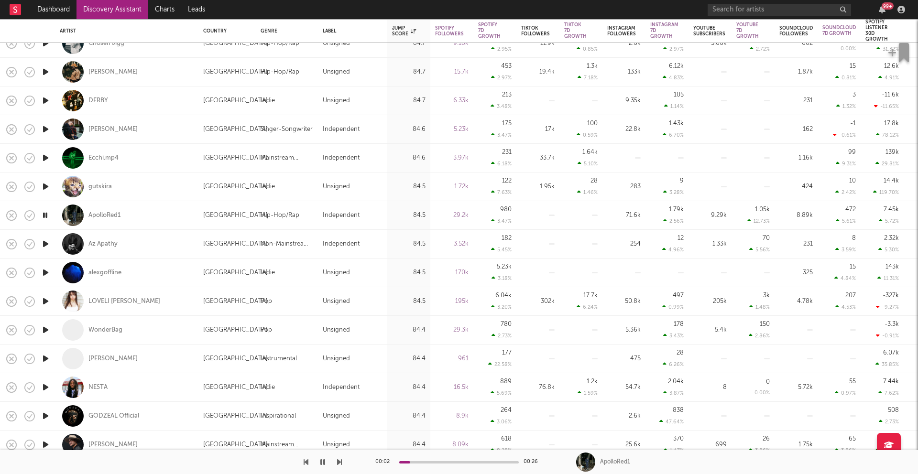
click at [50, 241] on icon "button" at bounding box center [46, 244] width 10 height 12
click at [47, 328] on icon "button" at bounding box center [46, 330] width 10 height 12
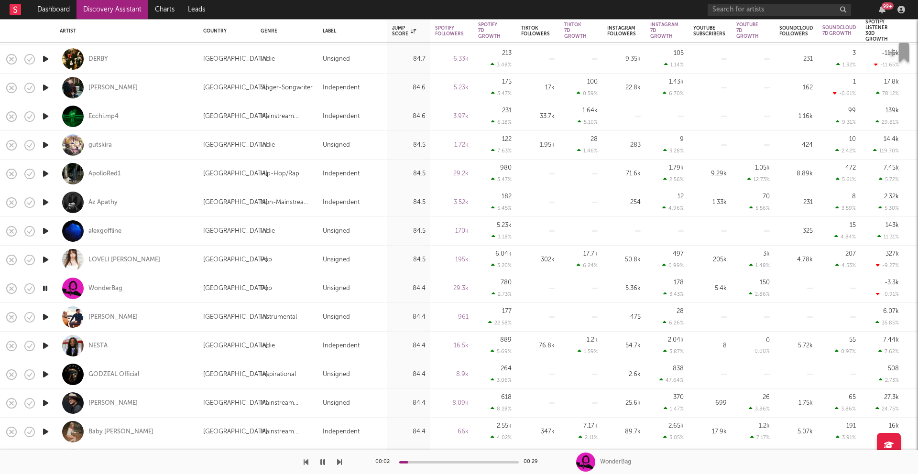
click at [47, 405] on icon "button" at bounding box center [46, 403] width 10 height 12
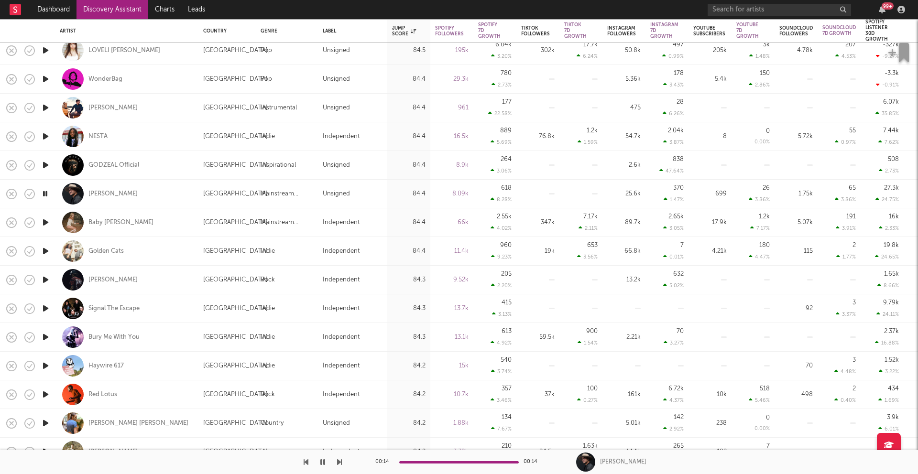
click at [47, 306] on icon "button" at bounding box center [46, 309] width 10 height 12
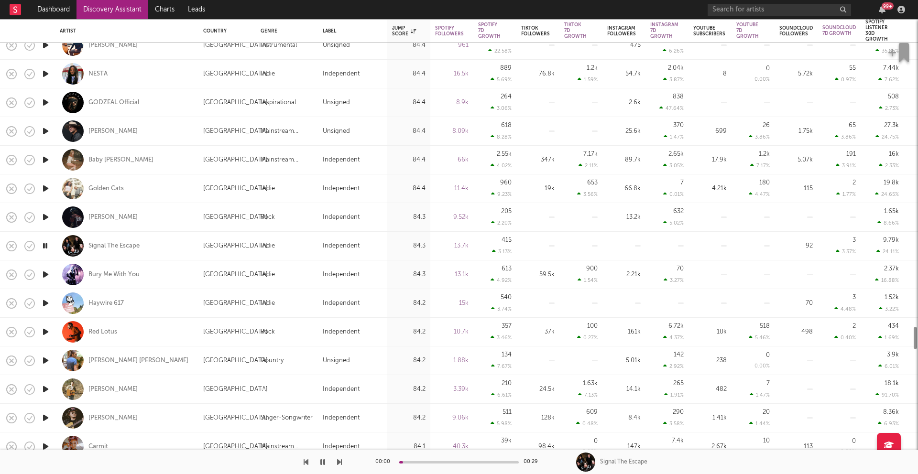
click at [47, 306] on icon "button" at bounding box center [46, 303] width 10 height 12
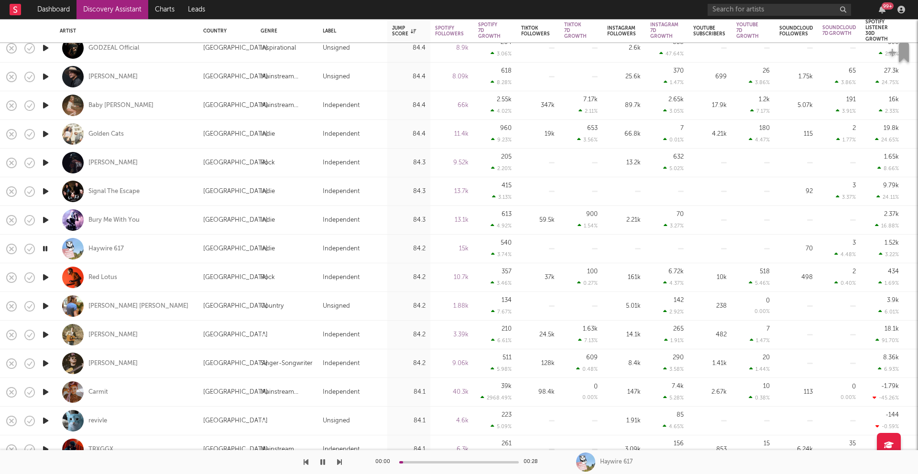
click at [45, 280] on icon "button" at bounding box center [46, 278] width 10 height 12
click at [46, 302] on icon "button" at bounding box center [46, 306] width 10 height 12
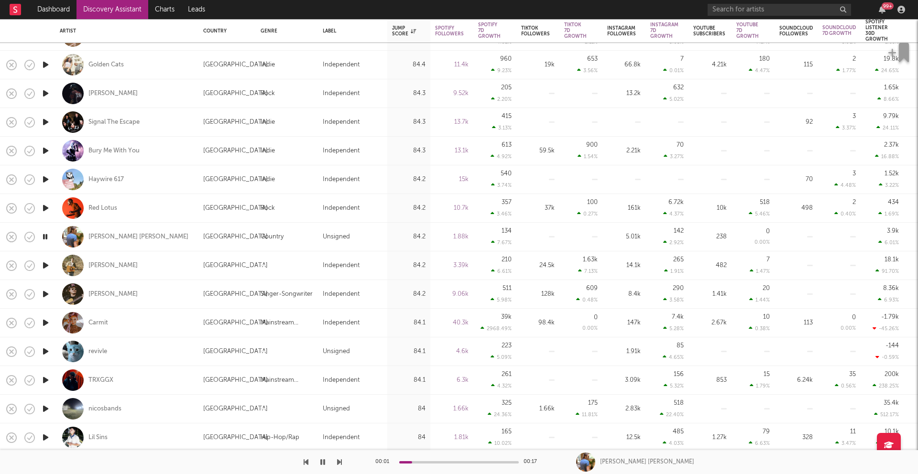
click at [44, 352] on icon "button" at bounding box center [46, 352] width 10 height 12
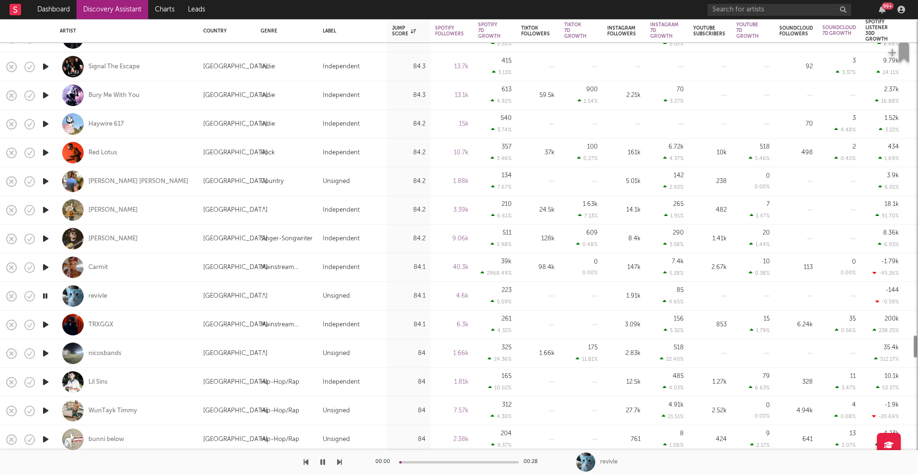
click at [44, 352] on icon "button" at bounding box center [46, 354] width 10 height 12
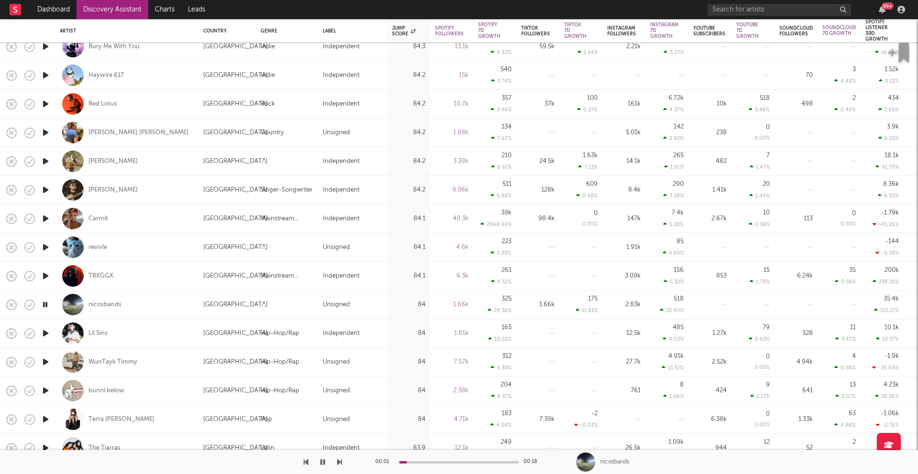
click at [48, 331] on icon "button" at bounding box center [46, 334] width 10 height 12
click at [43, 359] on icon "button" at bounding box center [46, 362] width 10 height 12
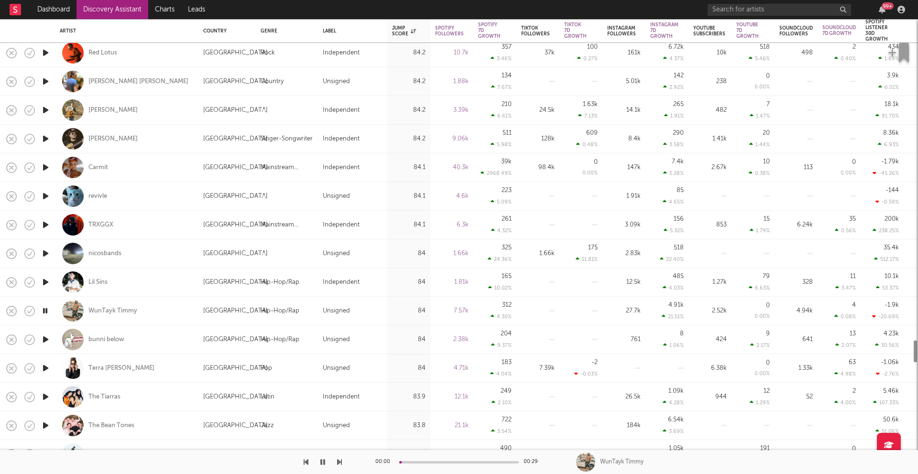
click at [46, 367] on icon "button" at bounding box center [46, 368] width 10 height 12
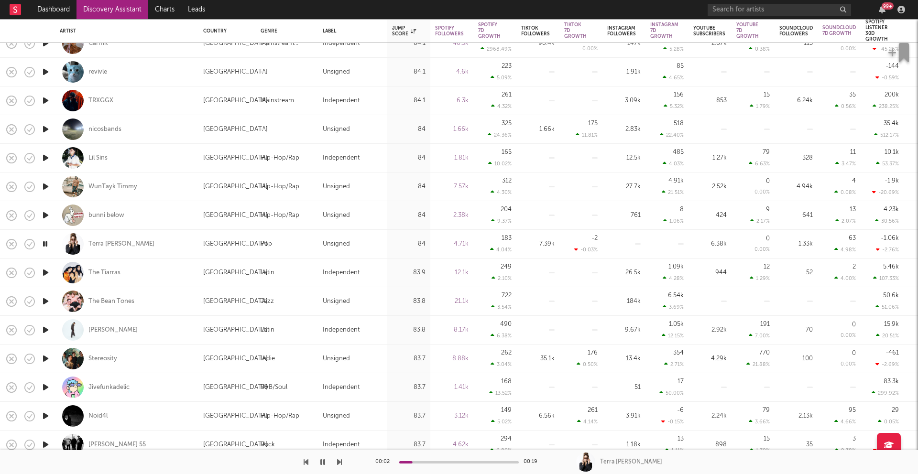
click at [46, 388] on icon "button" at bounding box center [46, 388] width 10 height 12
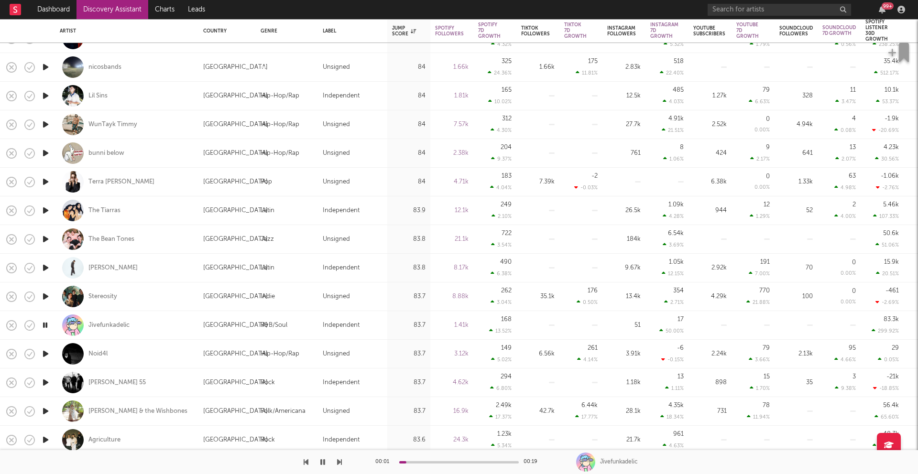
click at [43, 353] on icon "button" at bounding box center [46, 354] width 10 height 12
click at [48, 382] on icon "button" at bounding box center [46, 383] width 10 height 12
click at [47, 353] on icon "button" at bounding box center [46, 354] width 10 height 12
click at [322, 409] on icon "button" at bounding box center [322, 463] width 5 height 8
